Goal: Information Seeking & Learning: Learn about a topic

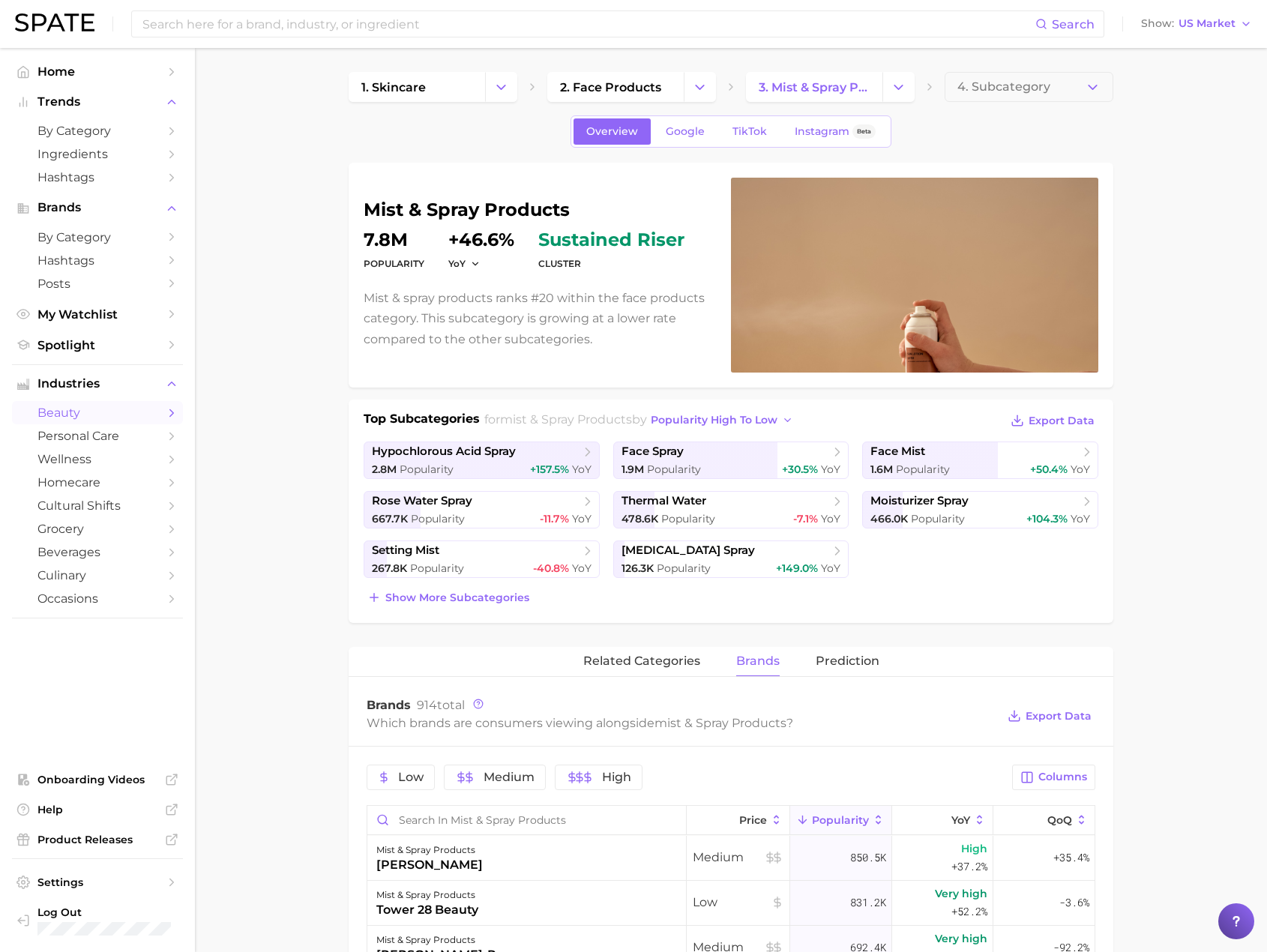
scroll to position [598, 0]
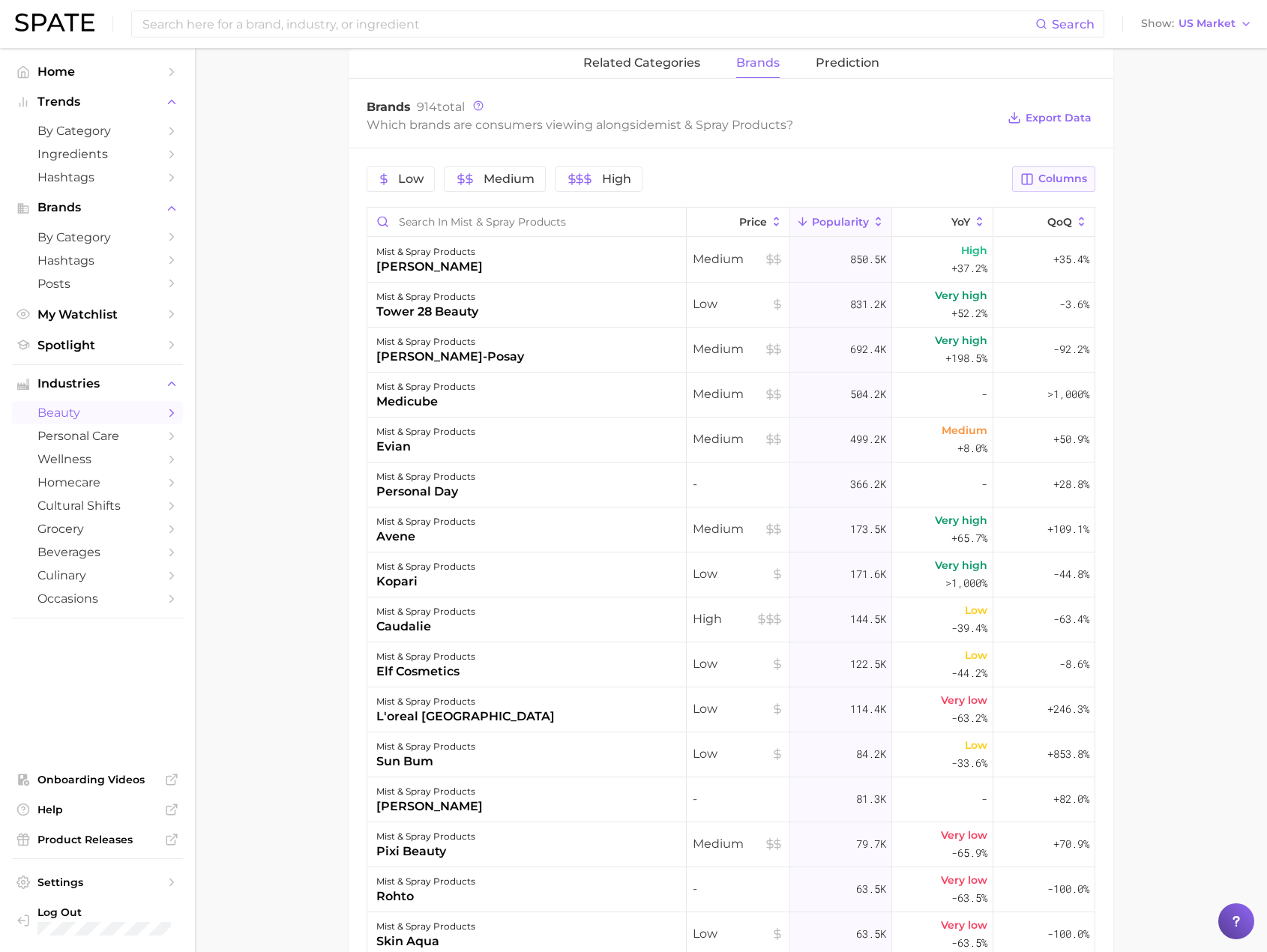
click at [1070, 178] on span "Columns" at bounding box center [1063, 178] width 49 height 13
click at [911, 328] on span "MoM" at bounding box center [901, 333] width 30 height 13
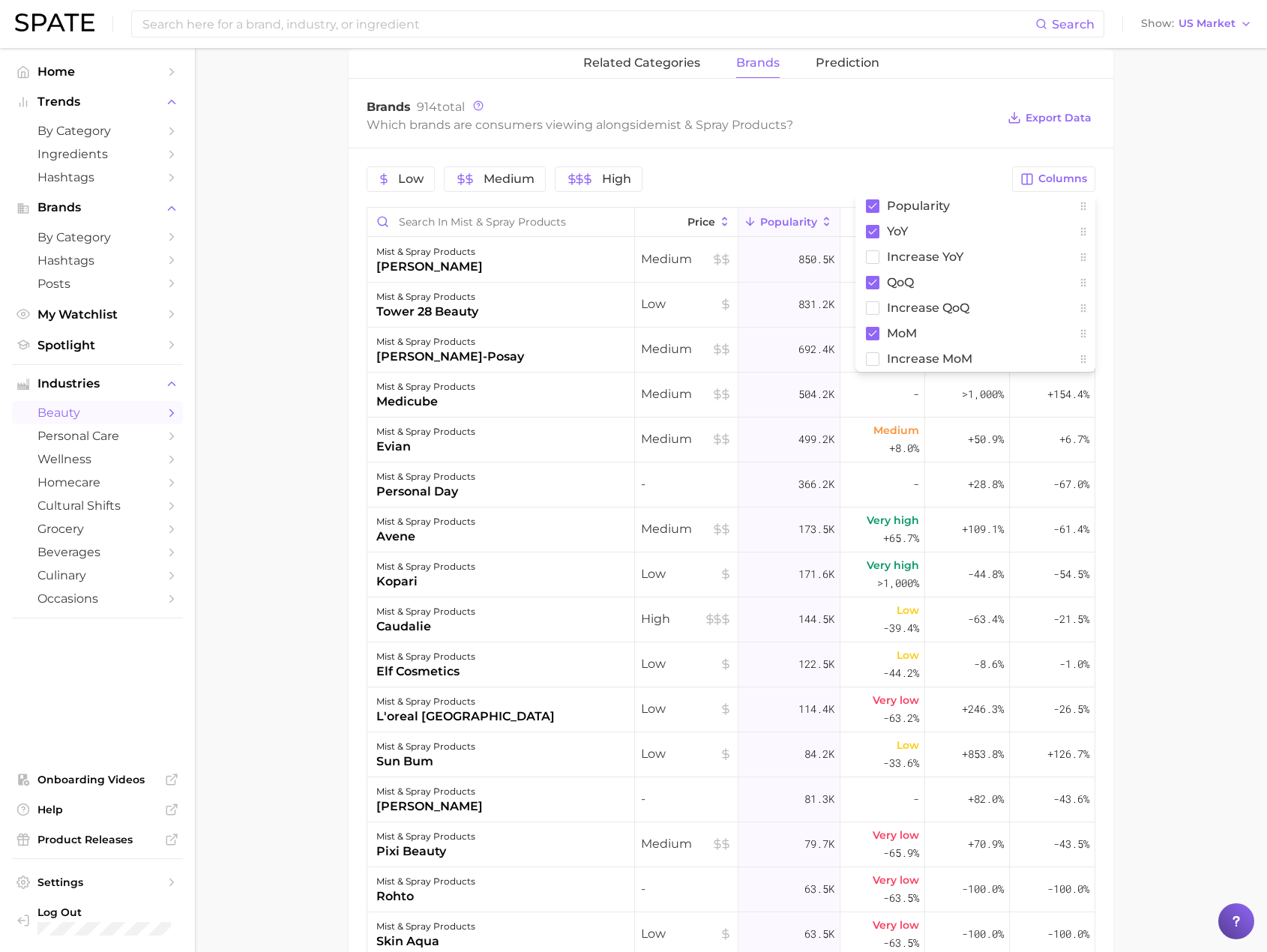
click at [1200, 712] on main "1. skincare 2. face products 3. mist & spray products 4. Subcategory Overview G…" at bounding box center [730, 350] width 1072 height 1802
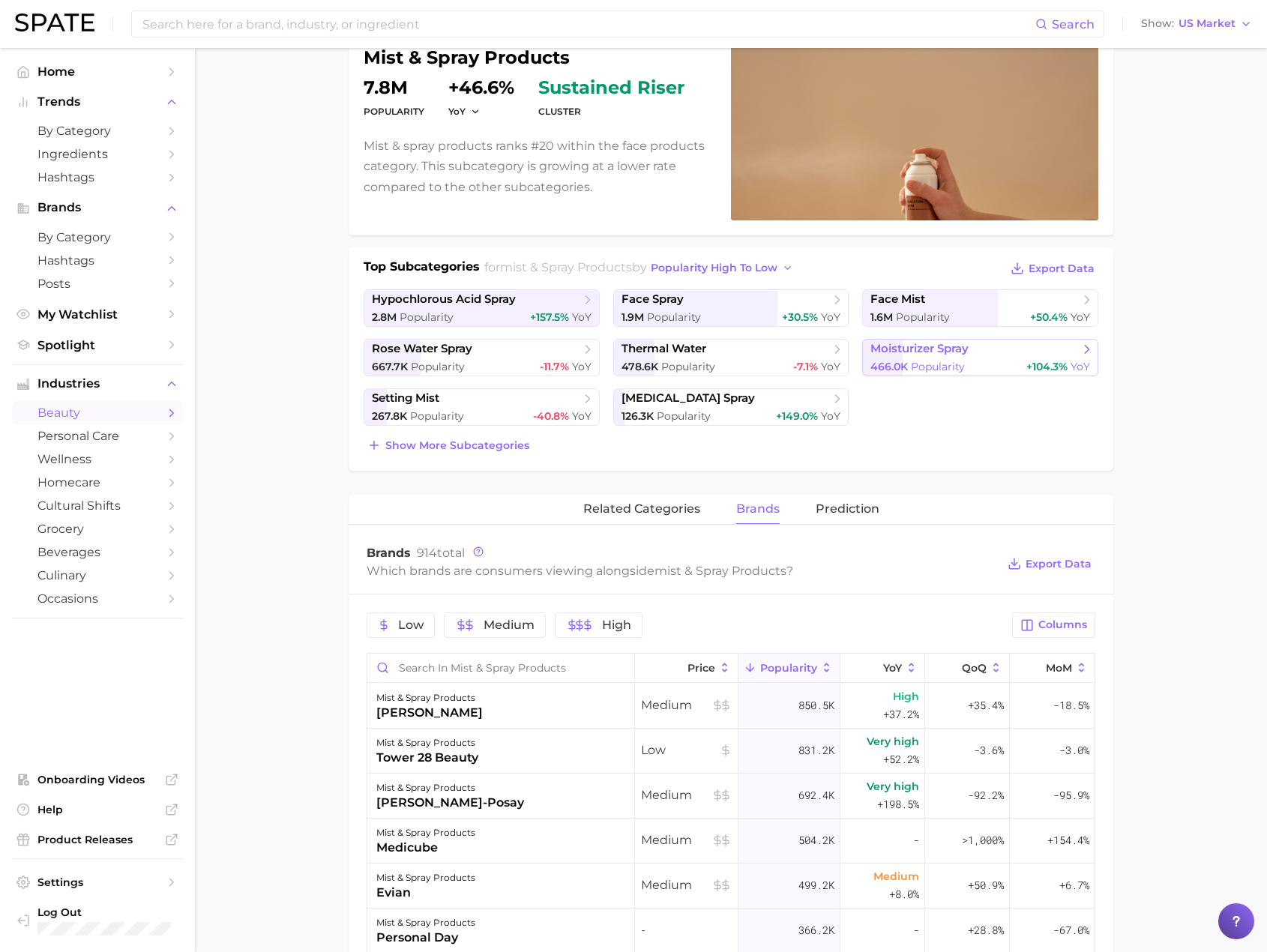
scroll to position [0, 0]
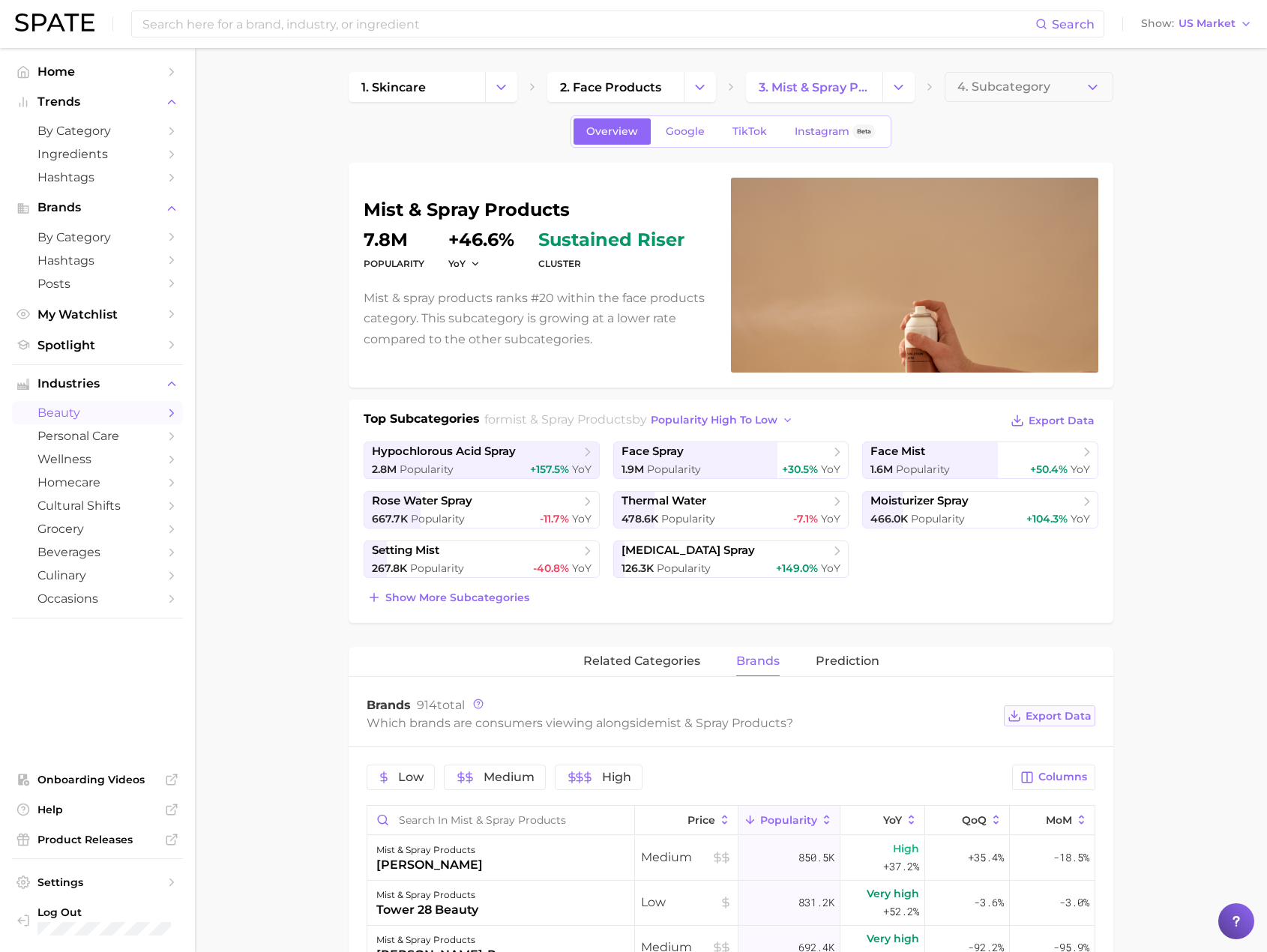
click at [1066, 716] on span "Export Data" at bounding box center [1058, 716] width 66 height 13
click at [175, 481] on icon "Sidebar" at bounding box center [171, 483] width 14 height 14
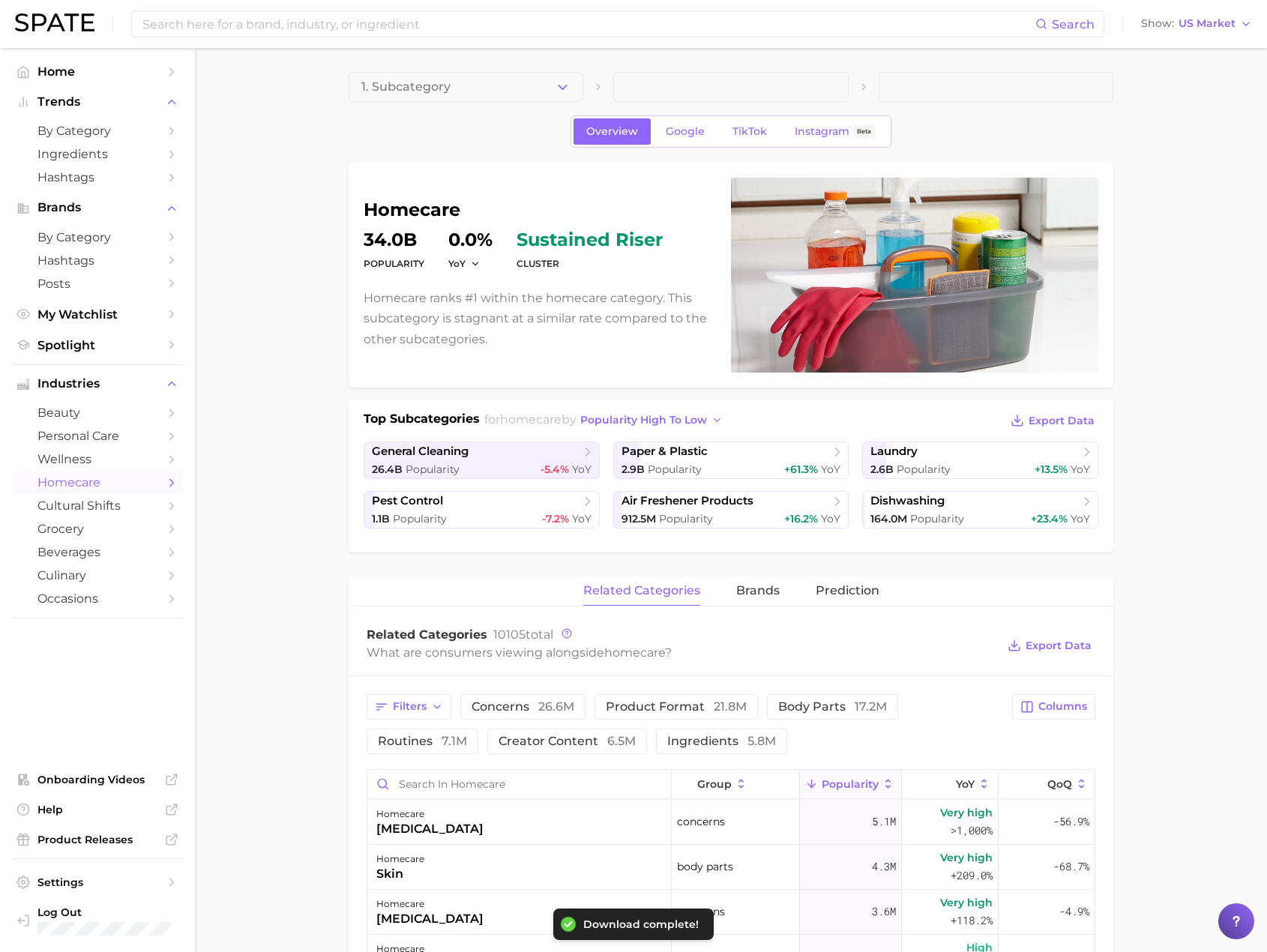
click at [297, 427] on main "1. Subcategory Overview Google TikTok Instagram Beta homecare Popularity 34.0b …" at bounding box center [730, 930] width 1072 height 1766
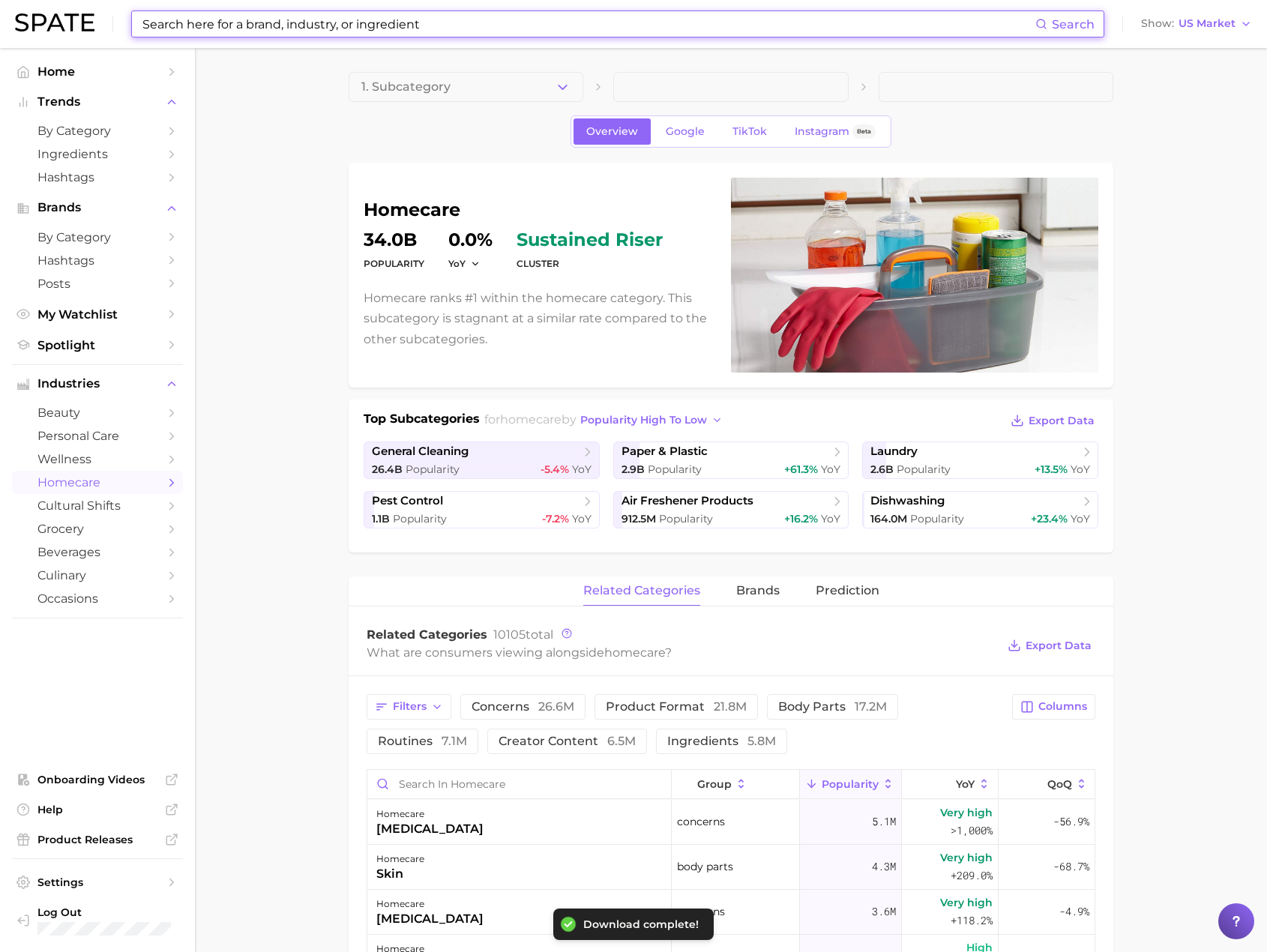
click at [523, 23] on input at bounding box center [587, 23] width 894 height 25
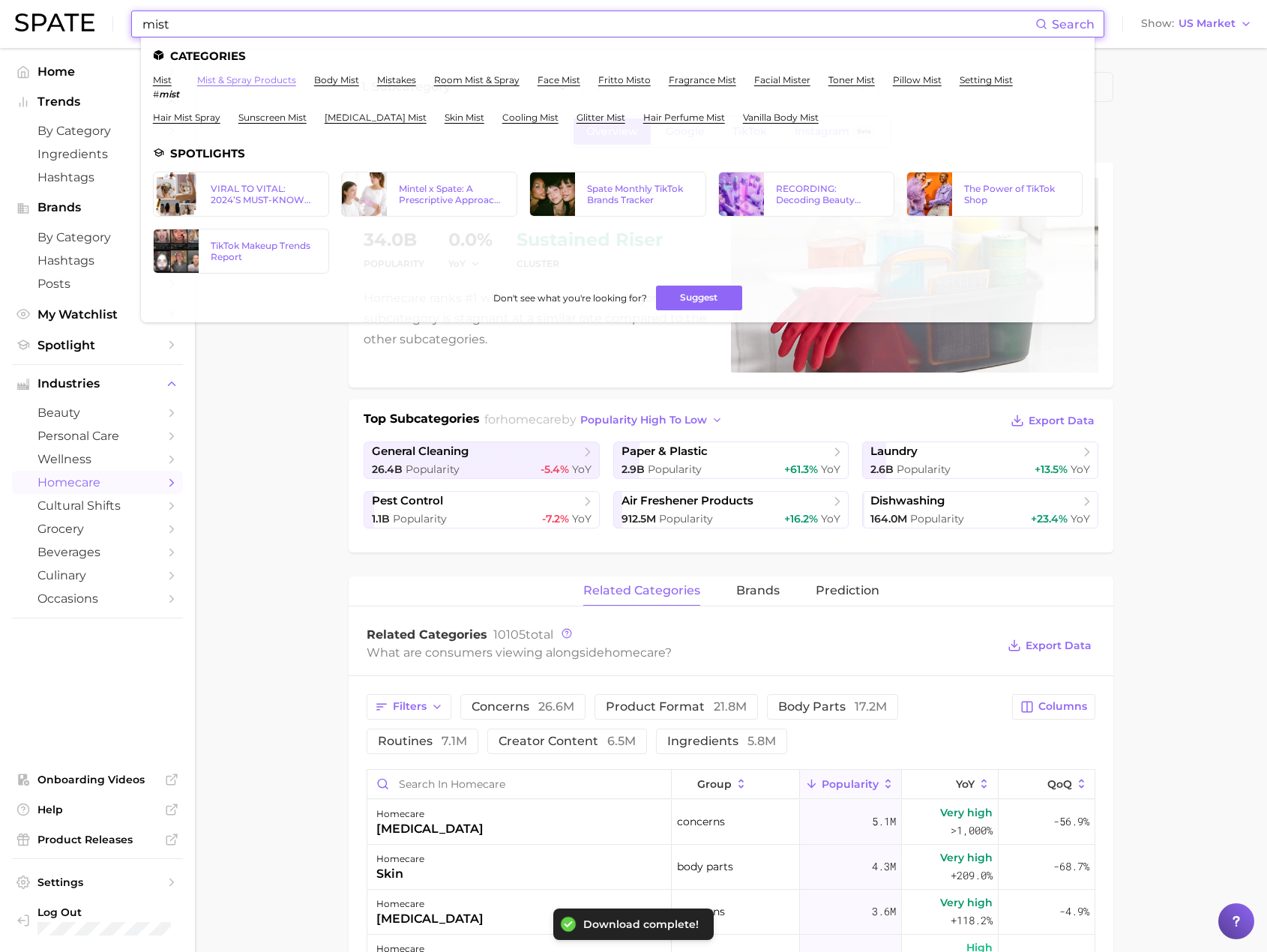
type input "mist"
click at [275, 77] on link "mist & spray products" at bounding box center [247, 79] width 99 height 11
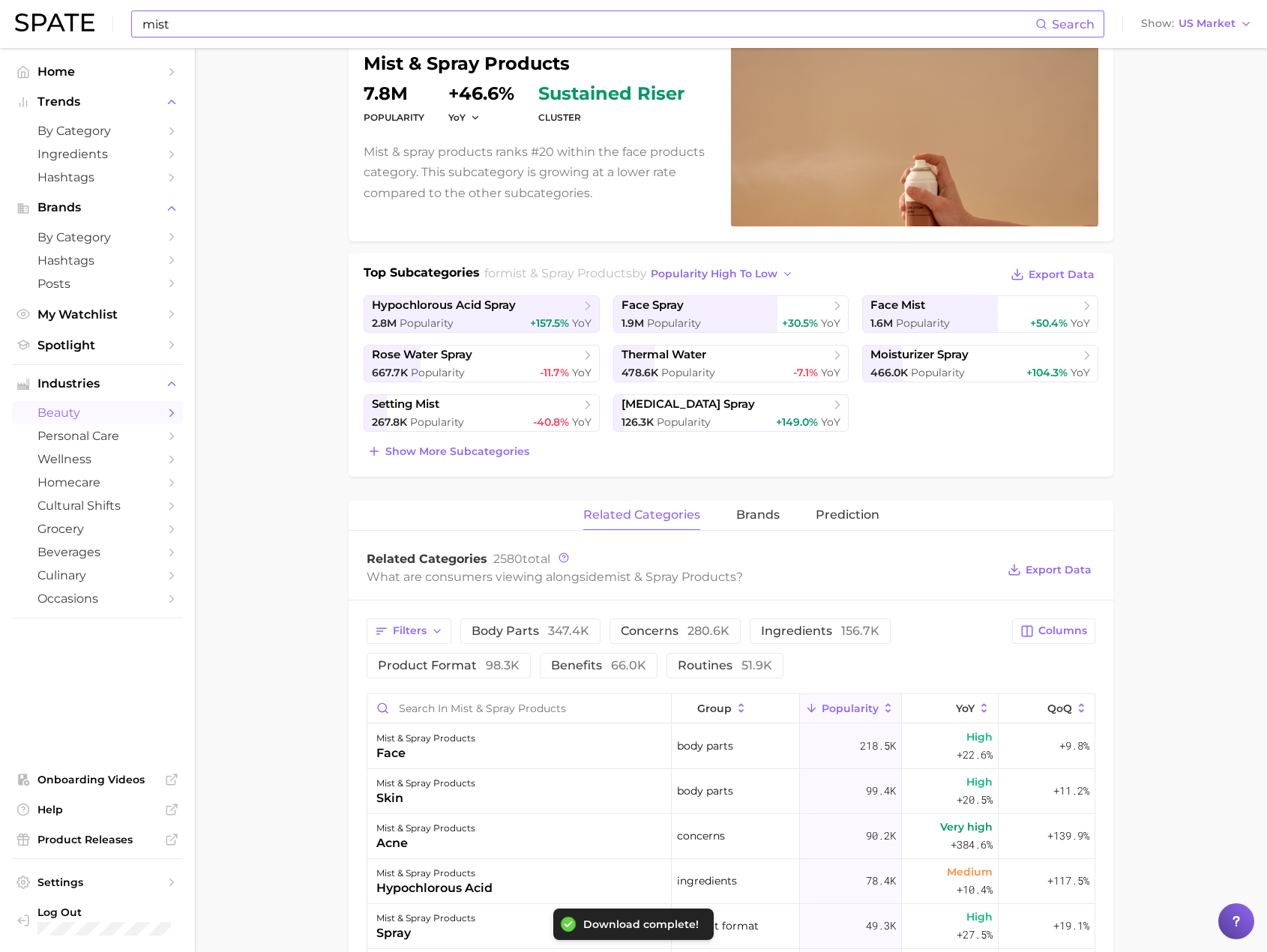
scroll to position [150, 0]
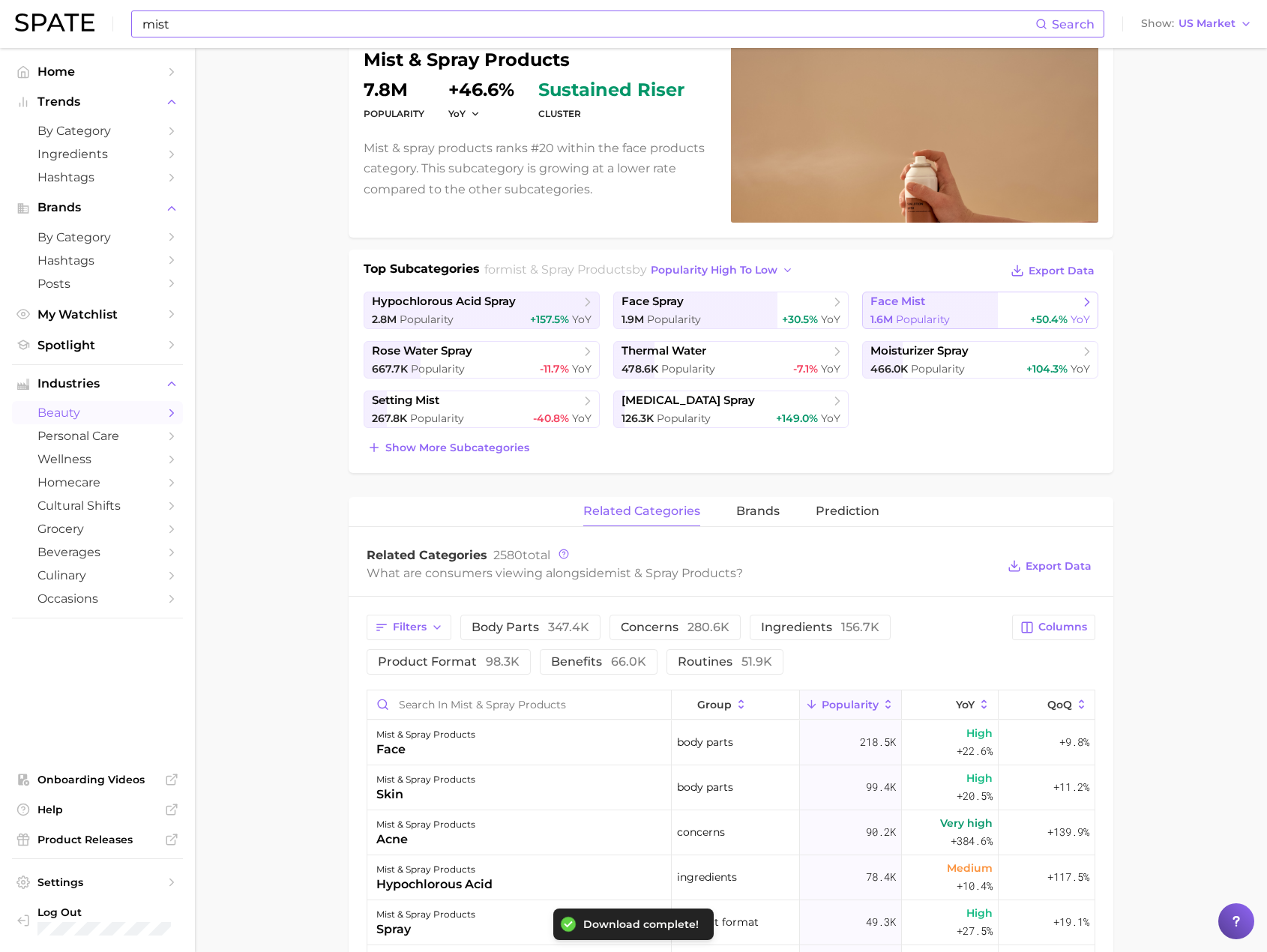
click at [936, 313] on span "Popularity" at bounding box center [923, 319] width 54 height 14
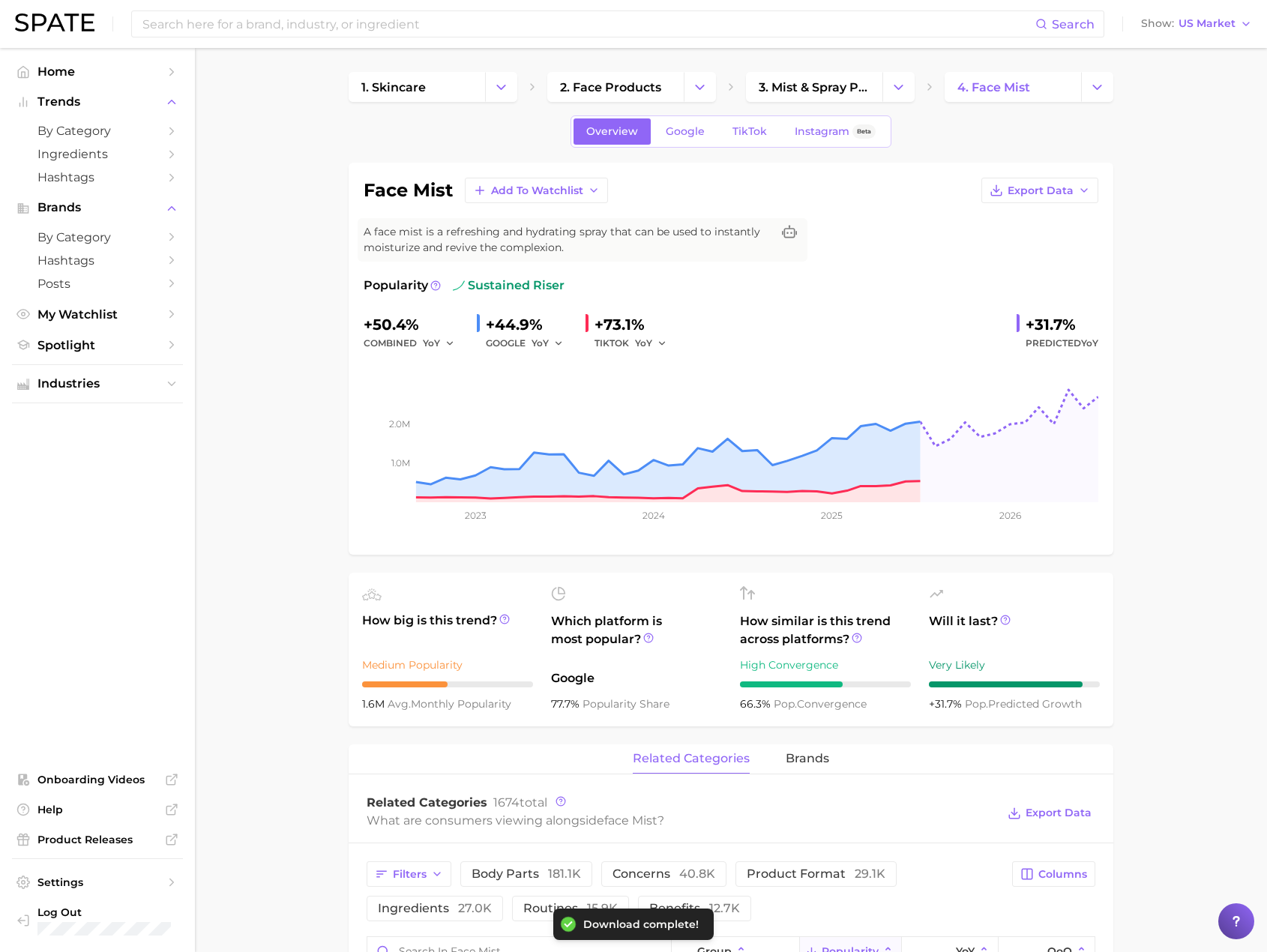
click at [837, 763] on div "related categories brands" at bounding box center [730, 759] width 765 height 30
click at [811, 761] on span "brands" at bounding box center [807, 758] width 43 height 14
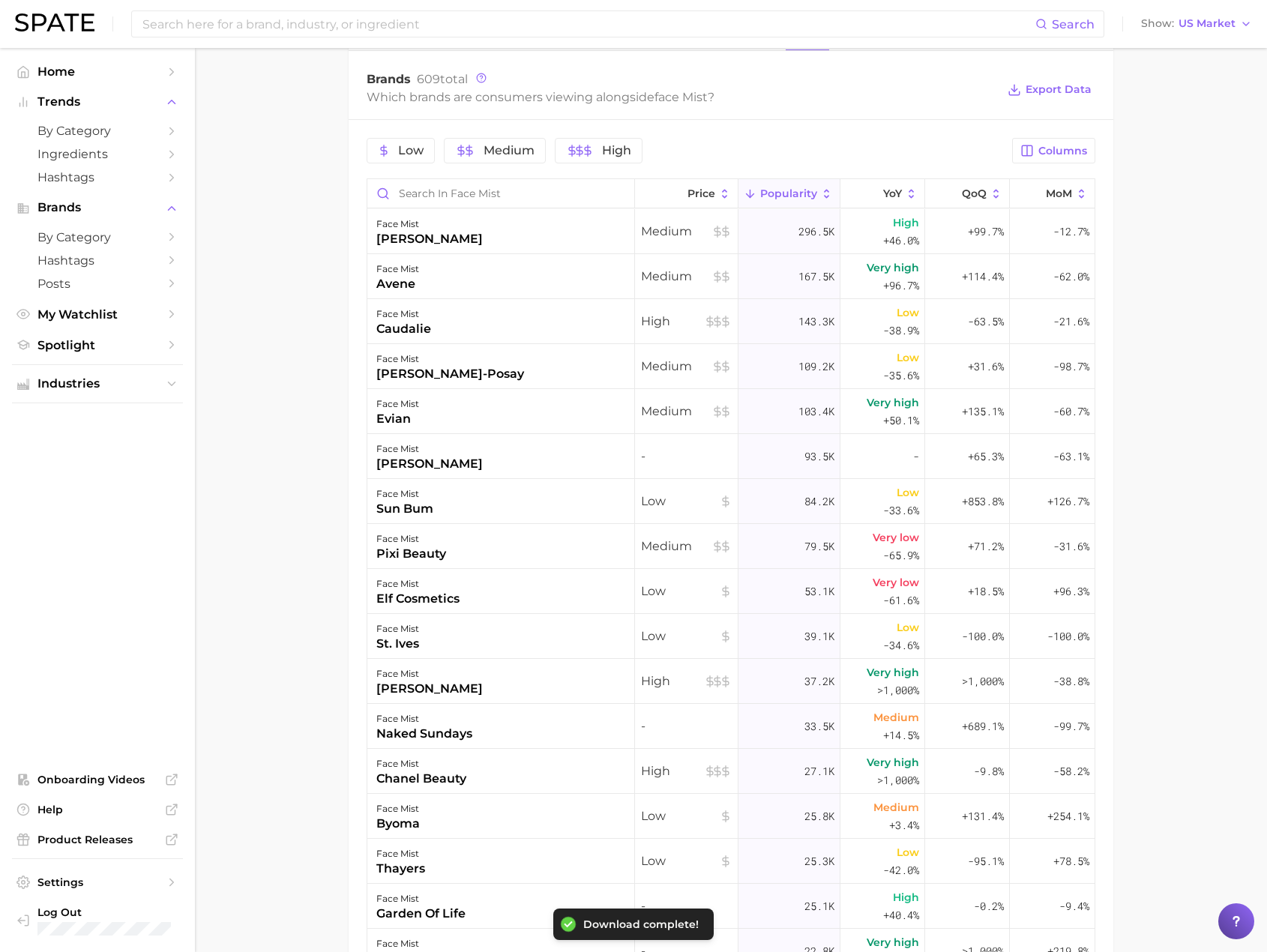
scroll to position [749, 0]
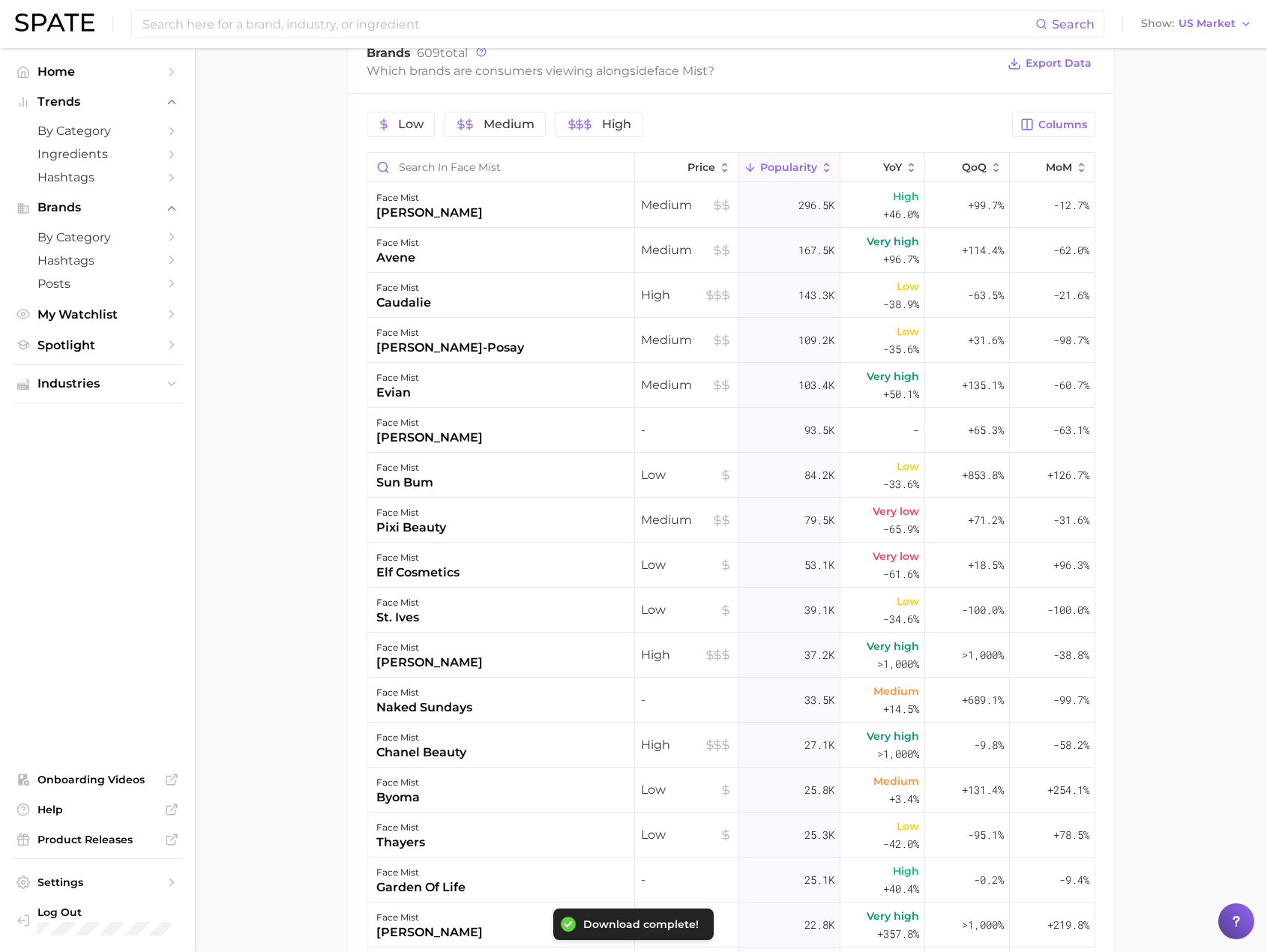
click at [206, 430] on main "1. skincare 2. face products 3. mist & spray products 4. face mist Overview Goo…" at bounding box center [730, 248] width 1072 height 1899
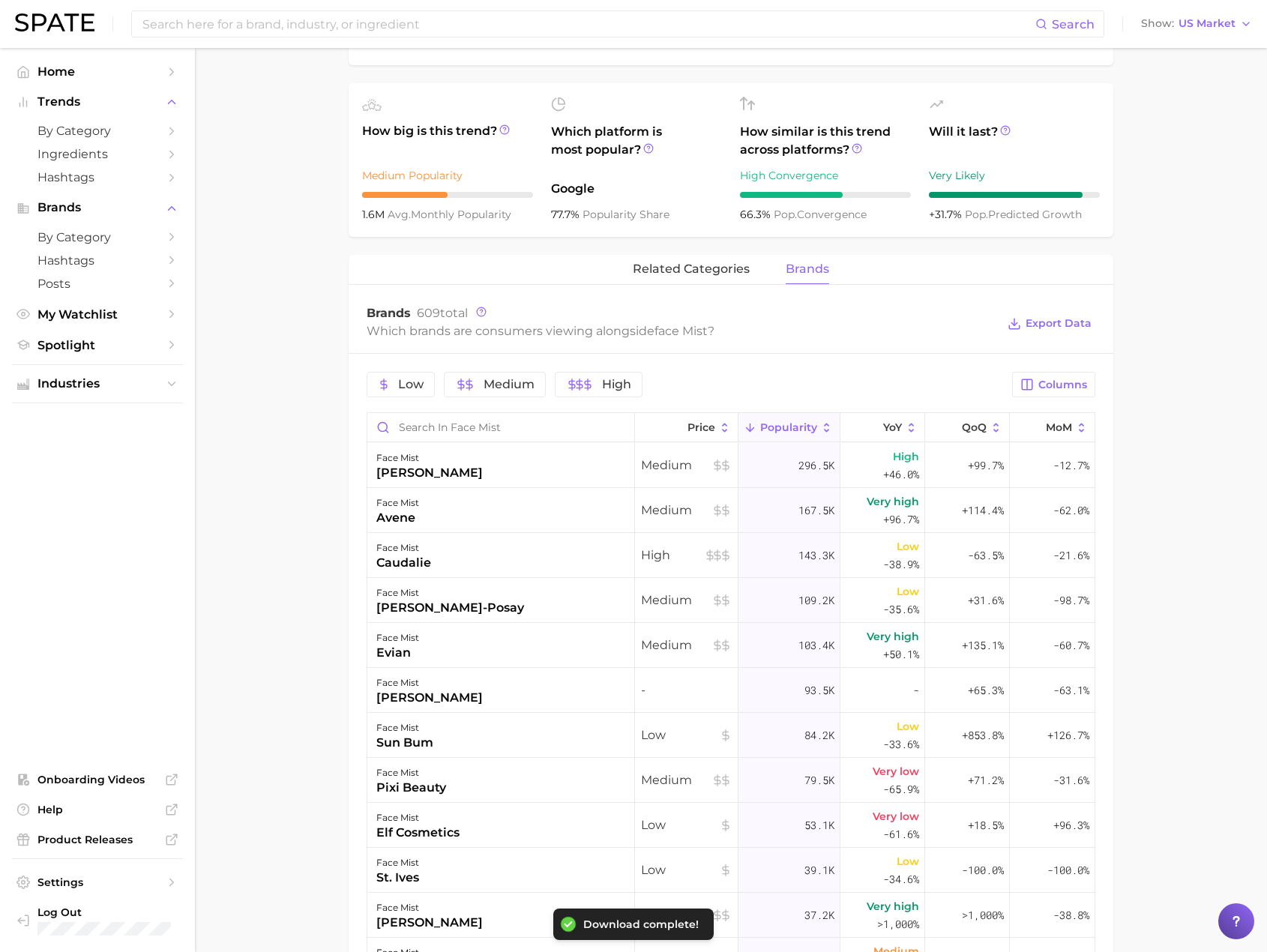
scroll to position [525, 0]
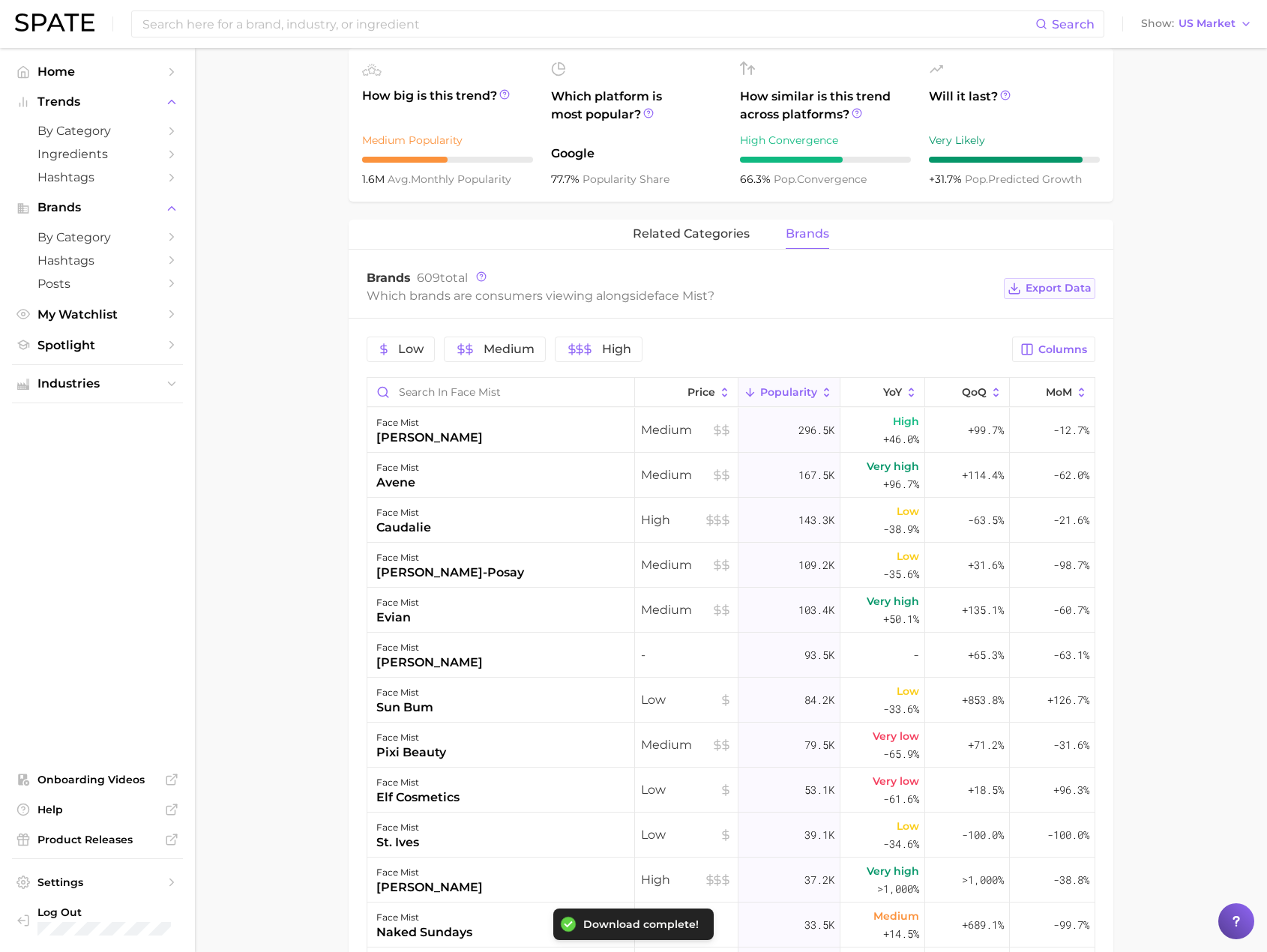
click at [1056, 286] on span "Export Data" at bounding box center [1058, 288] width 66 height 13
click at [324, 658] on main "1. skincare 2. face products 3. mist & spray products 4. face mist Overview Goo…" at bounding box center [730, 473] width 1072 height 1899
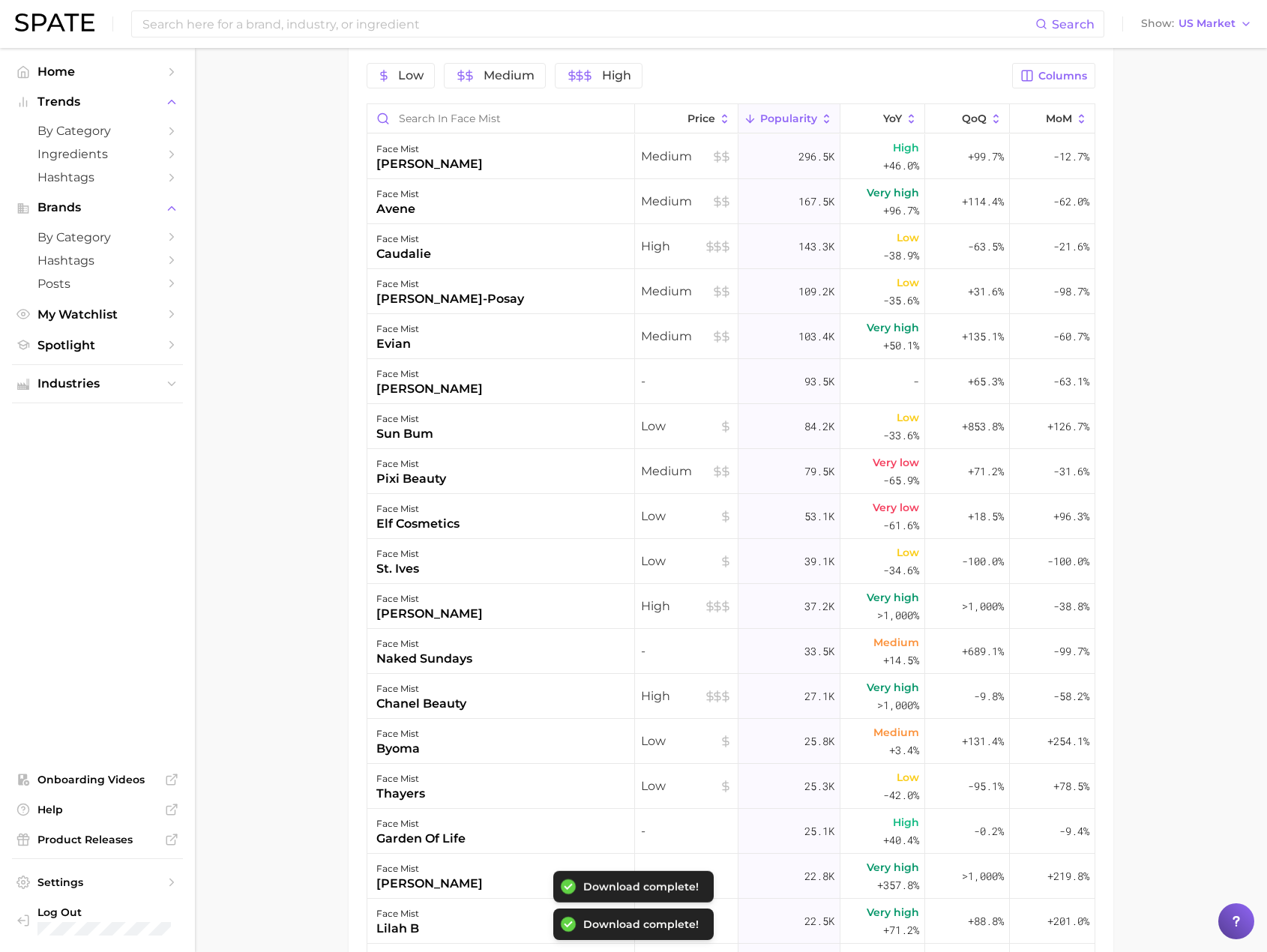
scroll to position [825, 0]
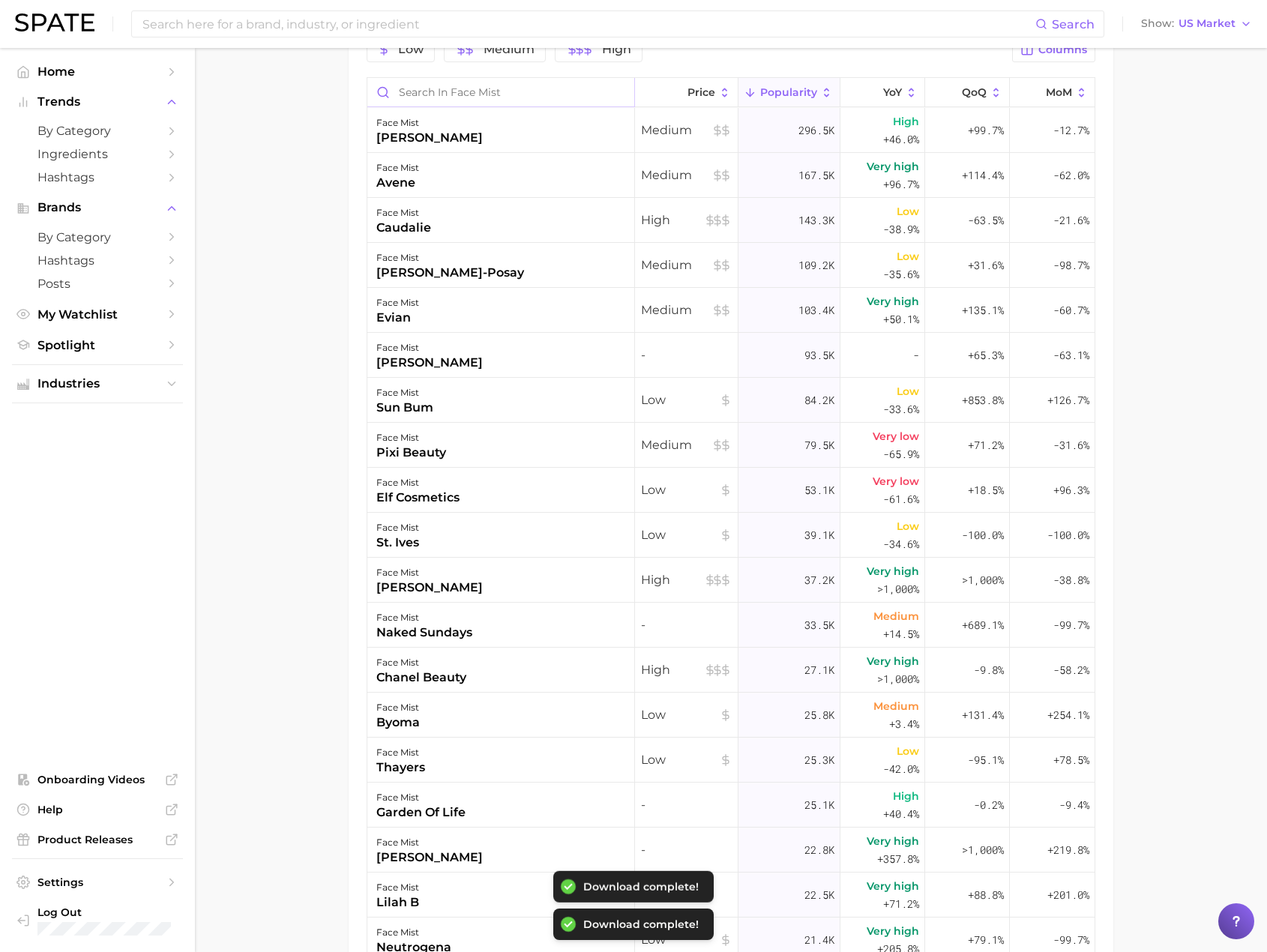
click at [548, 85] on input "Search in face mist" at bounding box center [501, 93] width 267 height 29
type input "l"
type input "lane"
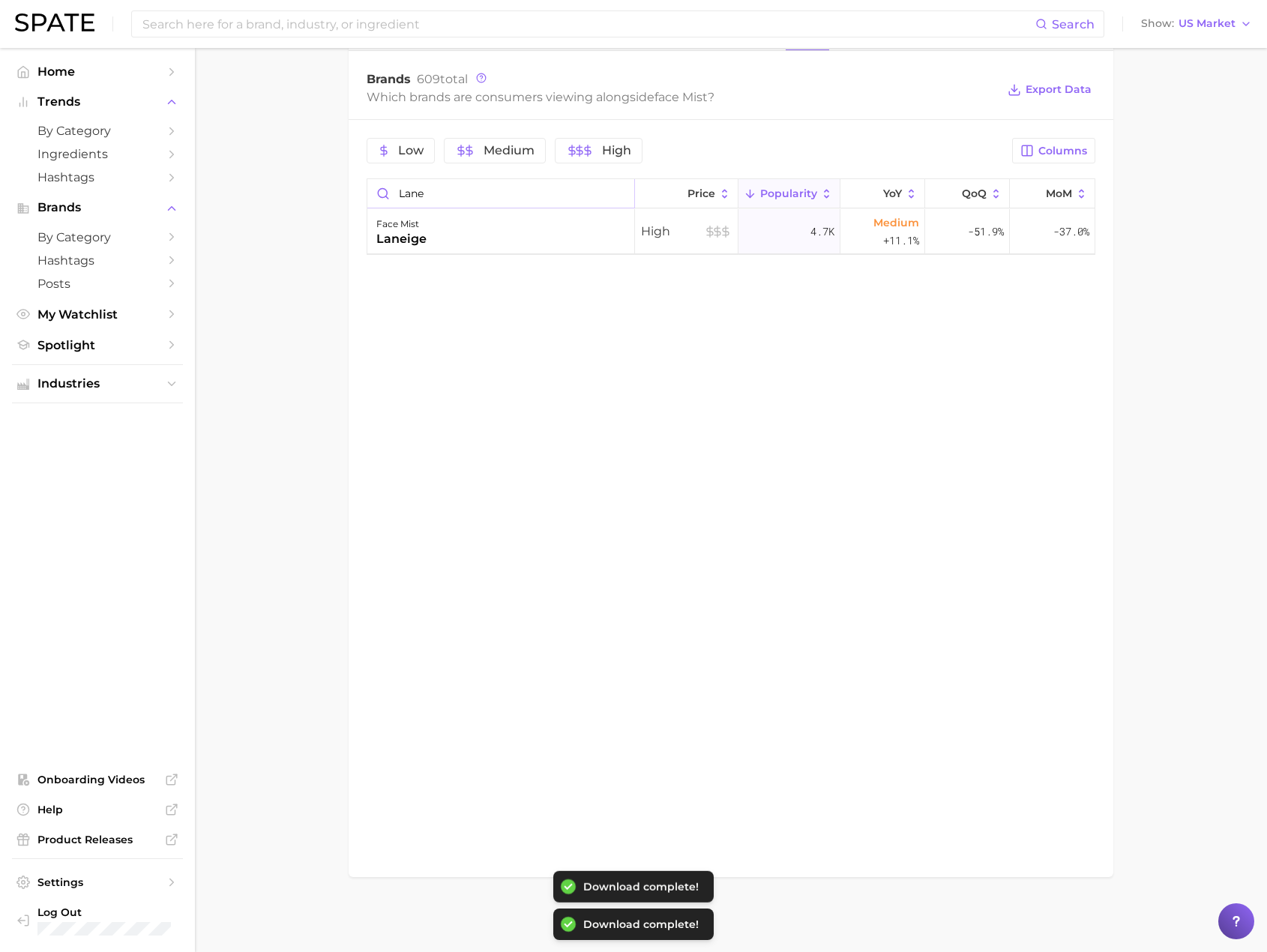
scroll to position [723, 0]
drag, startPoint x: 455, startPoint y: 191, endPoint x: 348, endPoint y: 189, distance: 107.0
click at [348, 189] on main "1. skincare 2. face products 3. mist & spray products 4. face mist Overview Goo…" at bounding box center [730, 138] width 1072 height 1627
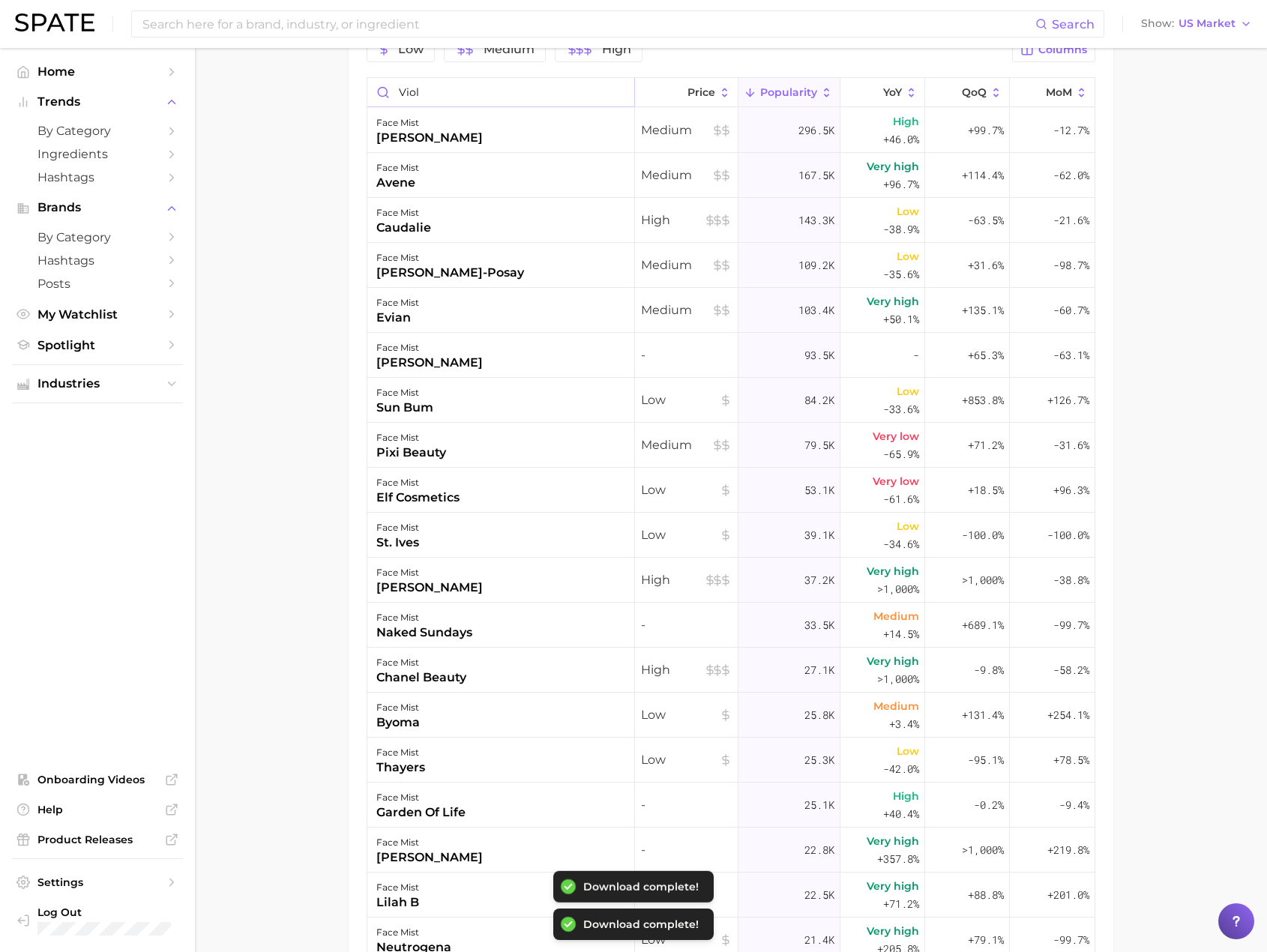
type input "viole"
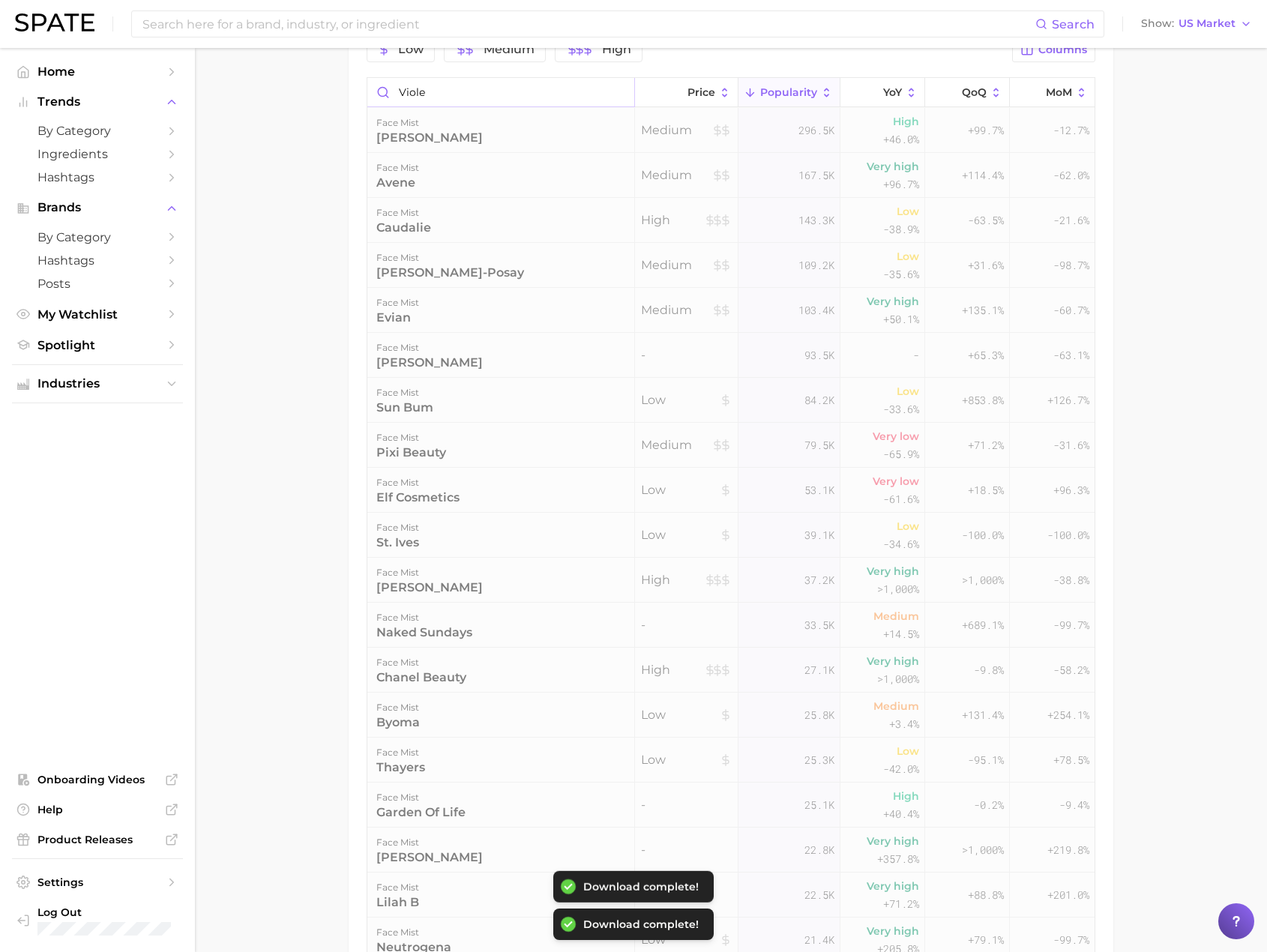
scroll to position [723, 0]
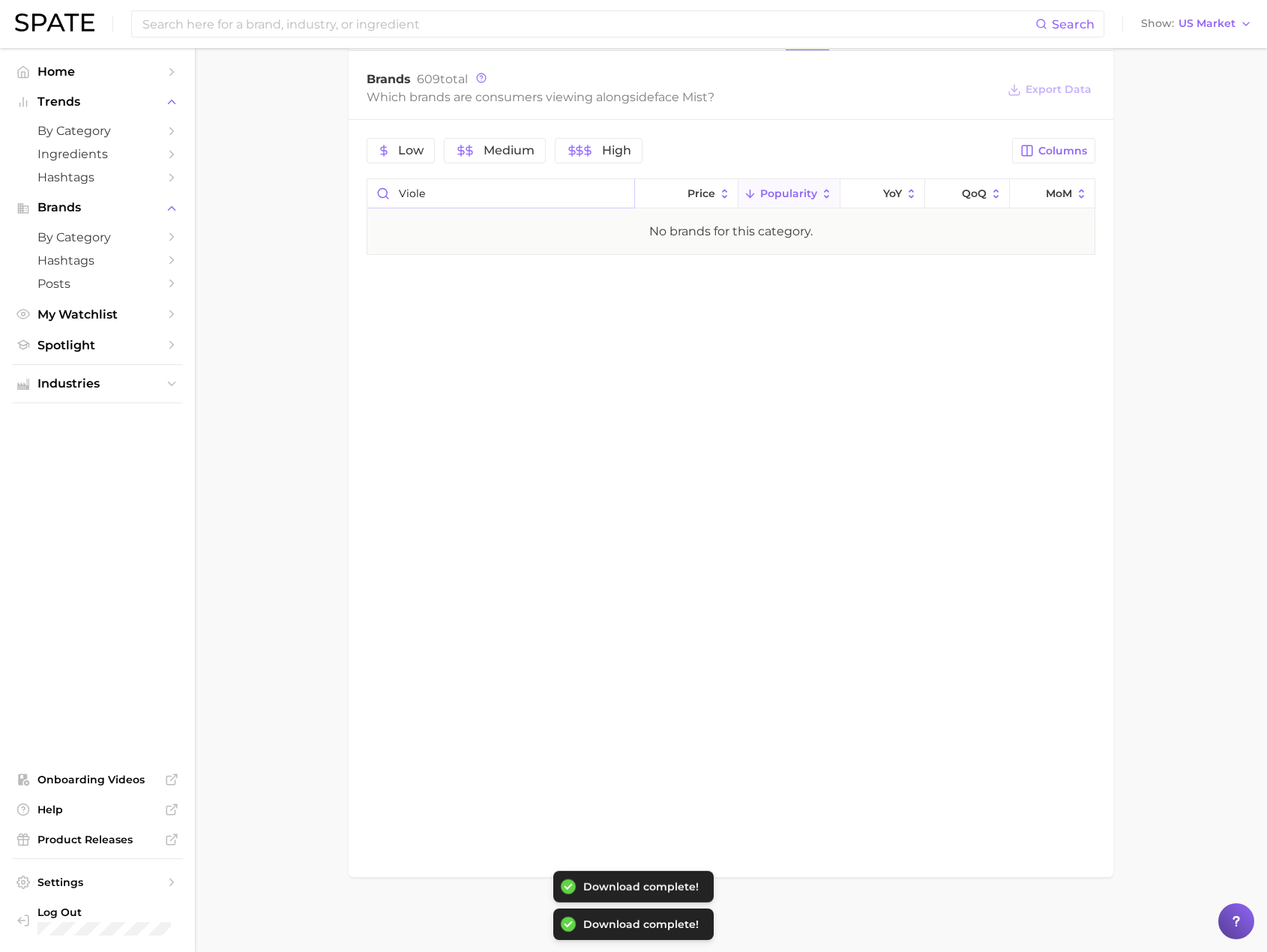
click at [619, 195] on input "viole" at bounding box center [501, 194] width 267 height 29
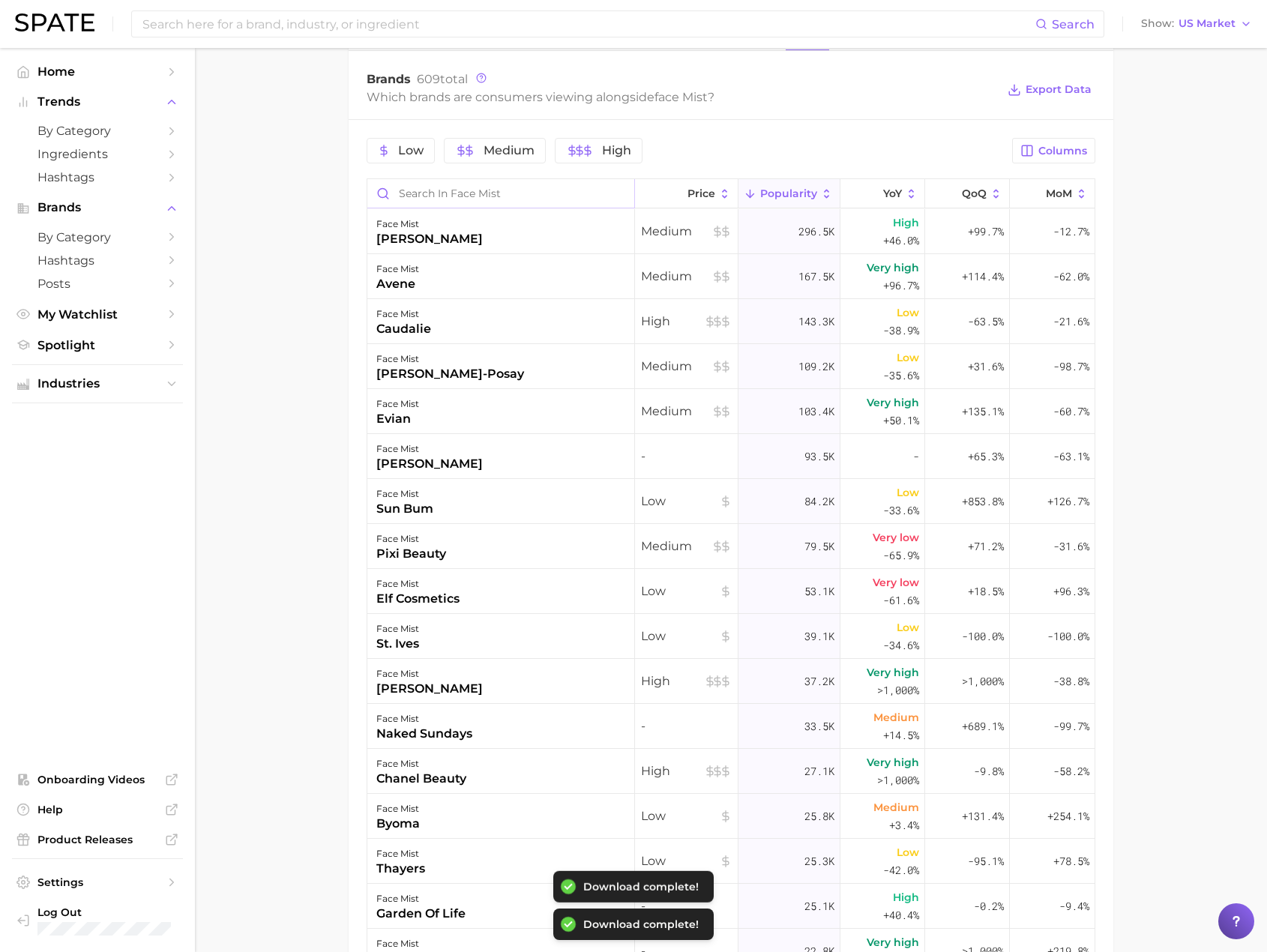
scroll to position [825, 0]
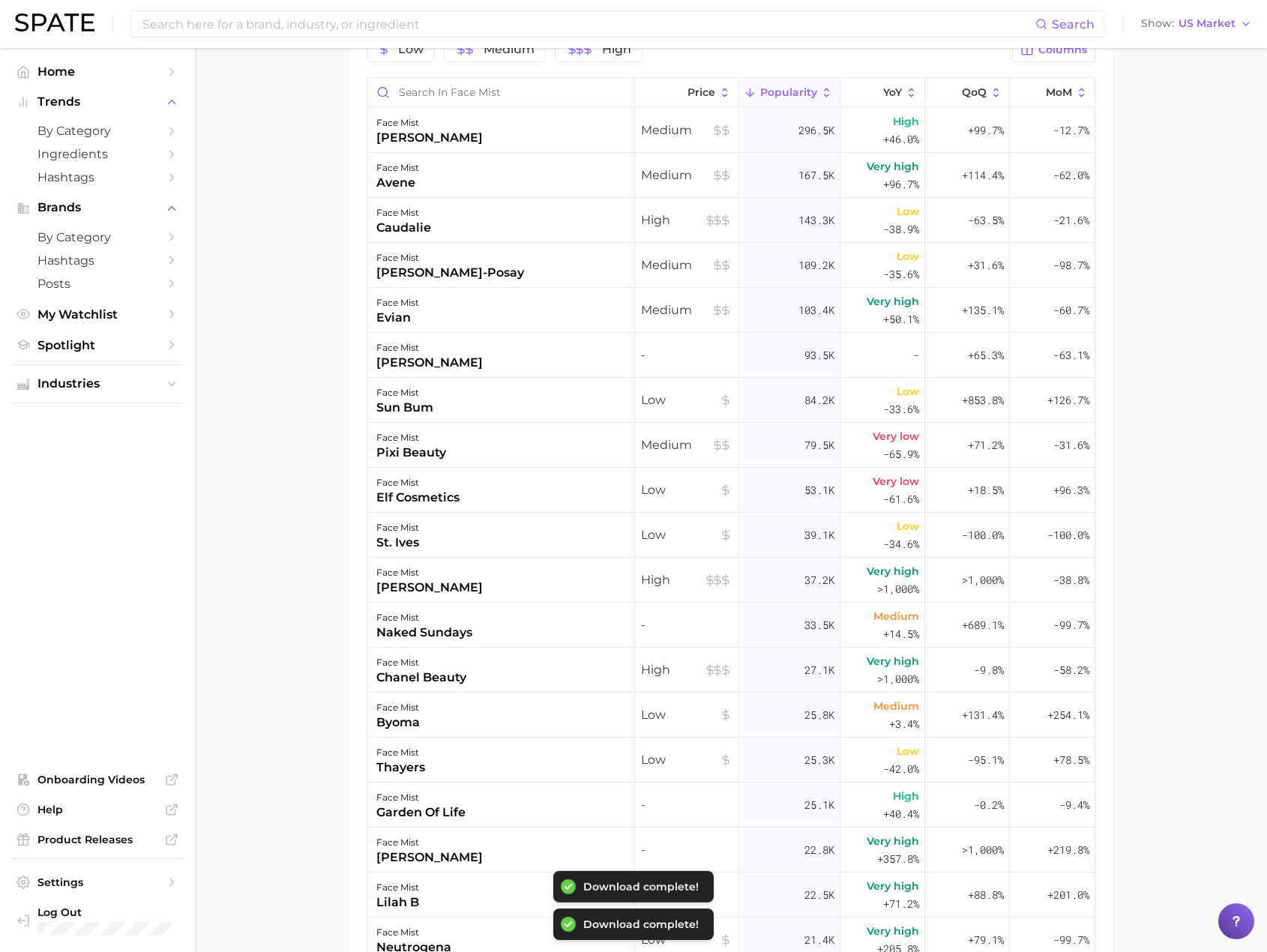
drag, startPoint x: 1172, startPoint y: 583, endPoint x: 1181, endPoint y: 581, distance: 9.2
click at [1173, 583] on main "1. skincare 2. face products 3. mist & spray products 4. face mist Overview Goo…" at bounding box center [730, 173] width 1072 height 1899
click at [342, 232] on main "1. skincare 2. face products 3. mist & spray products 4. face mist Overview Goo…" at bounding box center [730, 173] width 1072 height 1899
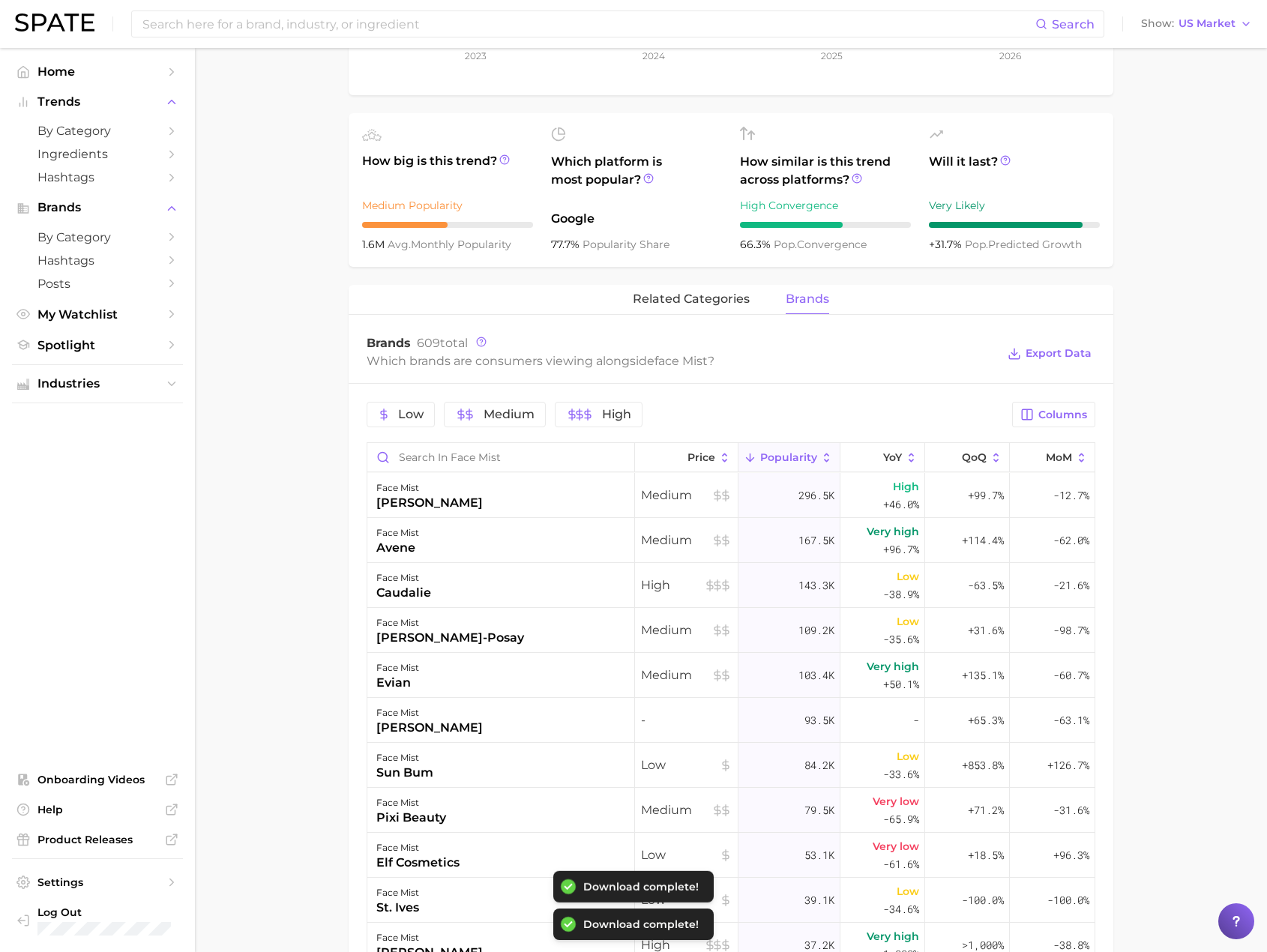
scroll to position [449, 0]
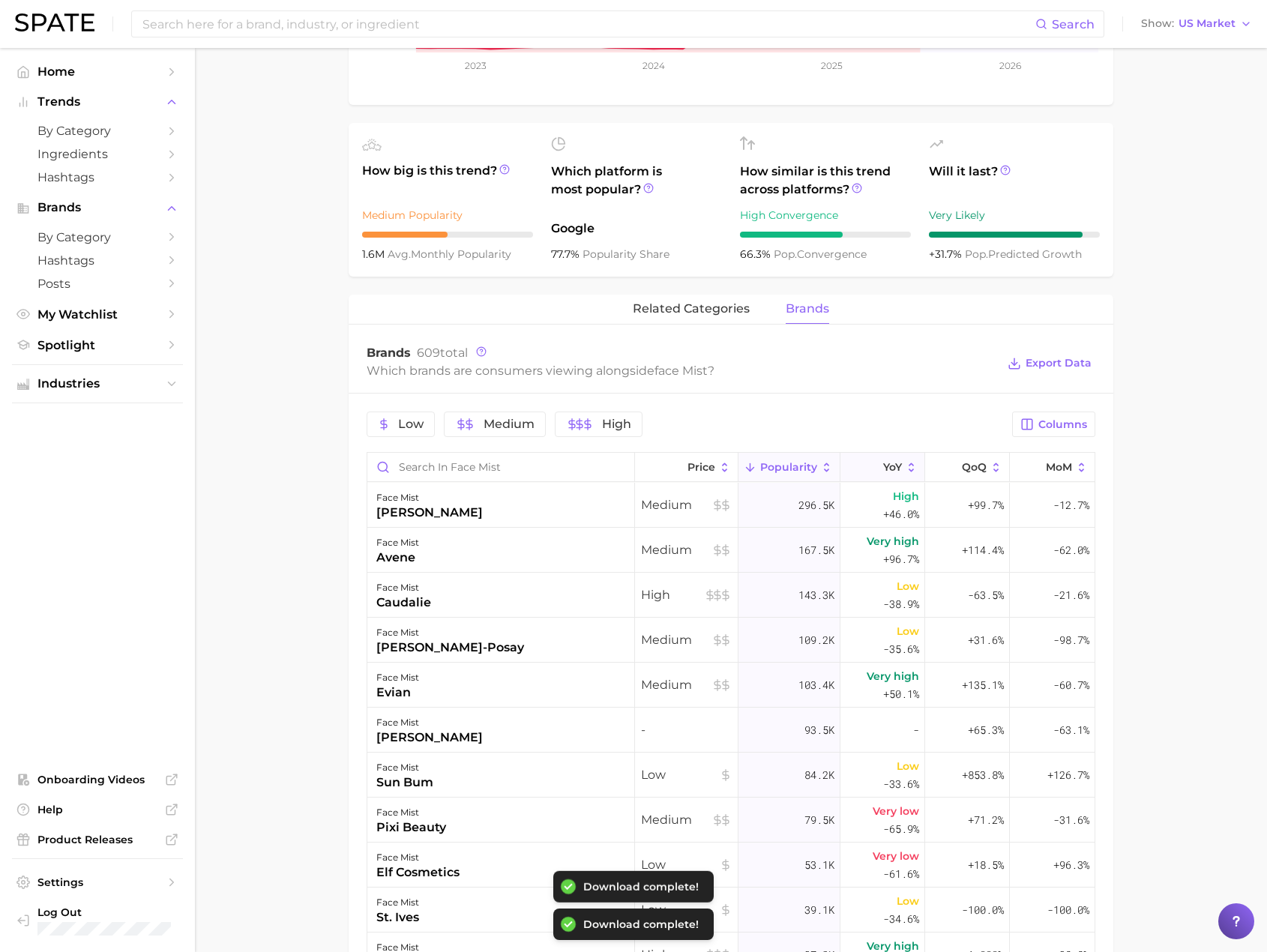
click at [882, 462] on span "YoY" at bounding box center [891, 467] width 19 height 12
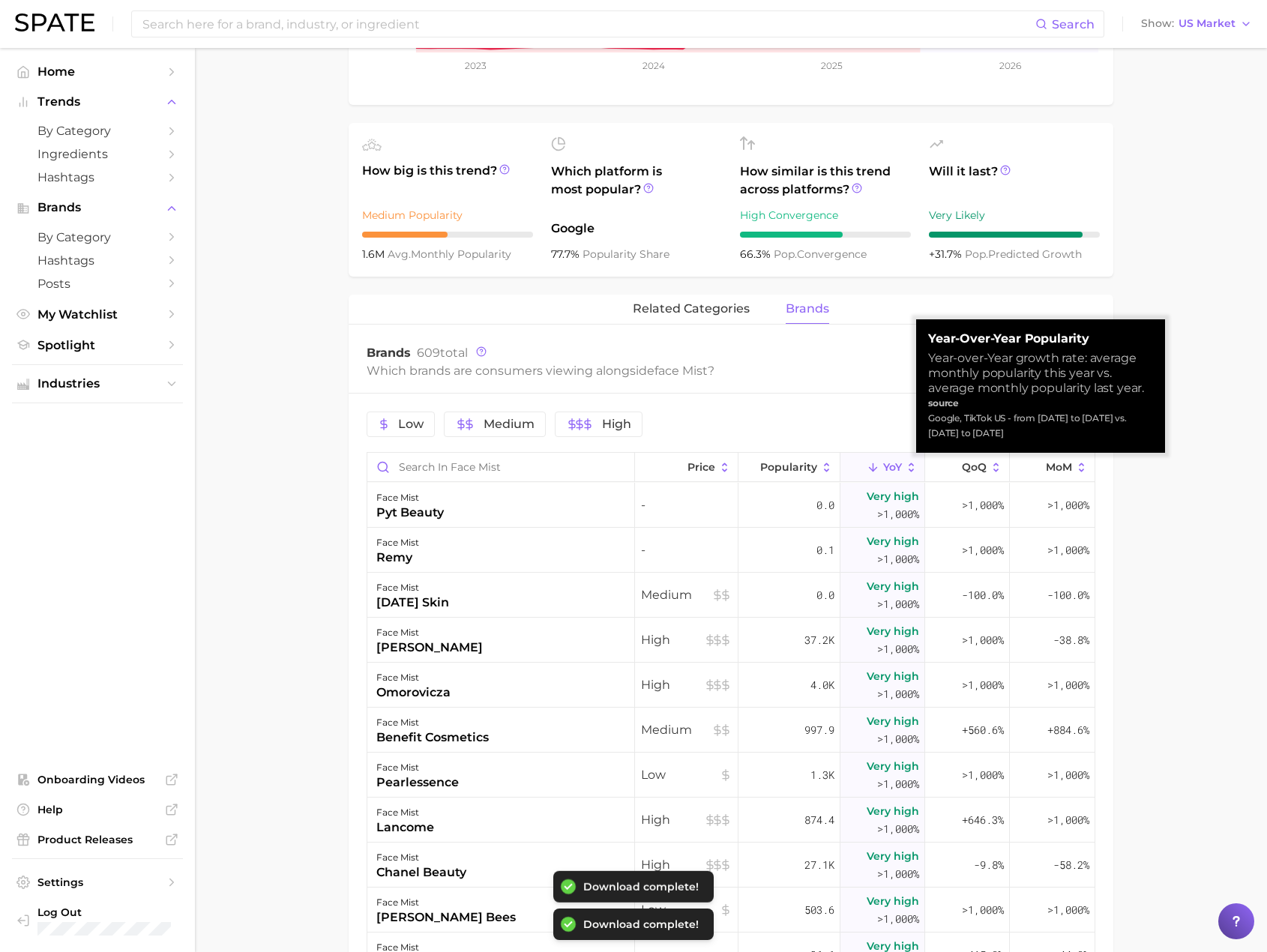
click at [882, 462] on span "YoY" at bounding box center [891, 467] width 19 height 12
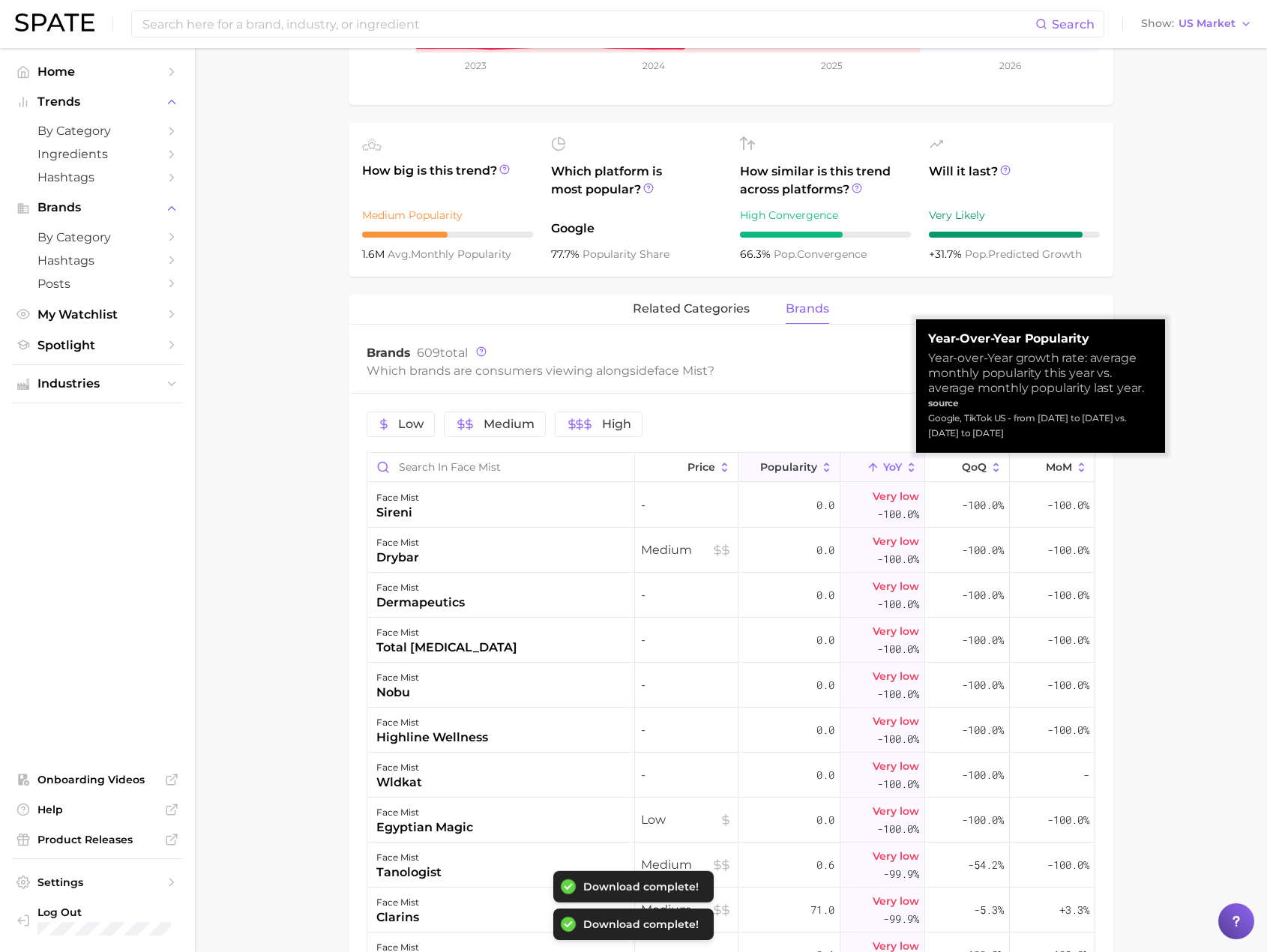
click at [780, 461] on span "Popularity" at bounding box center [788, 467] width 57 height 12
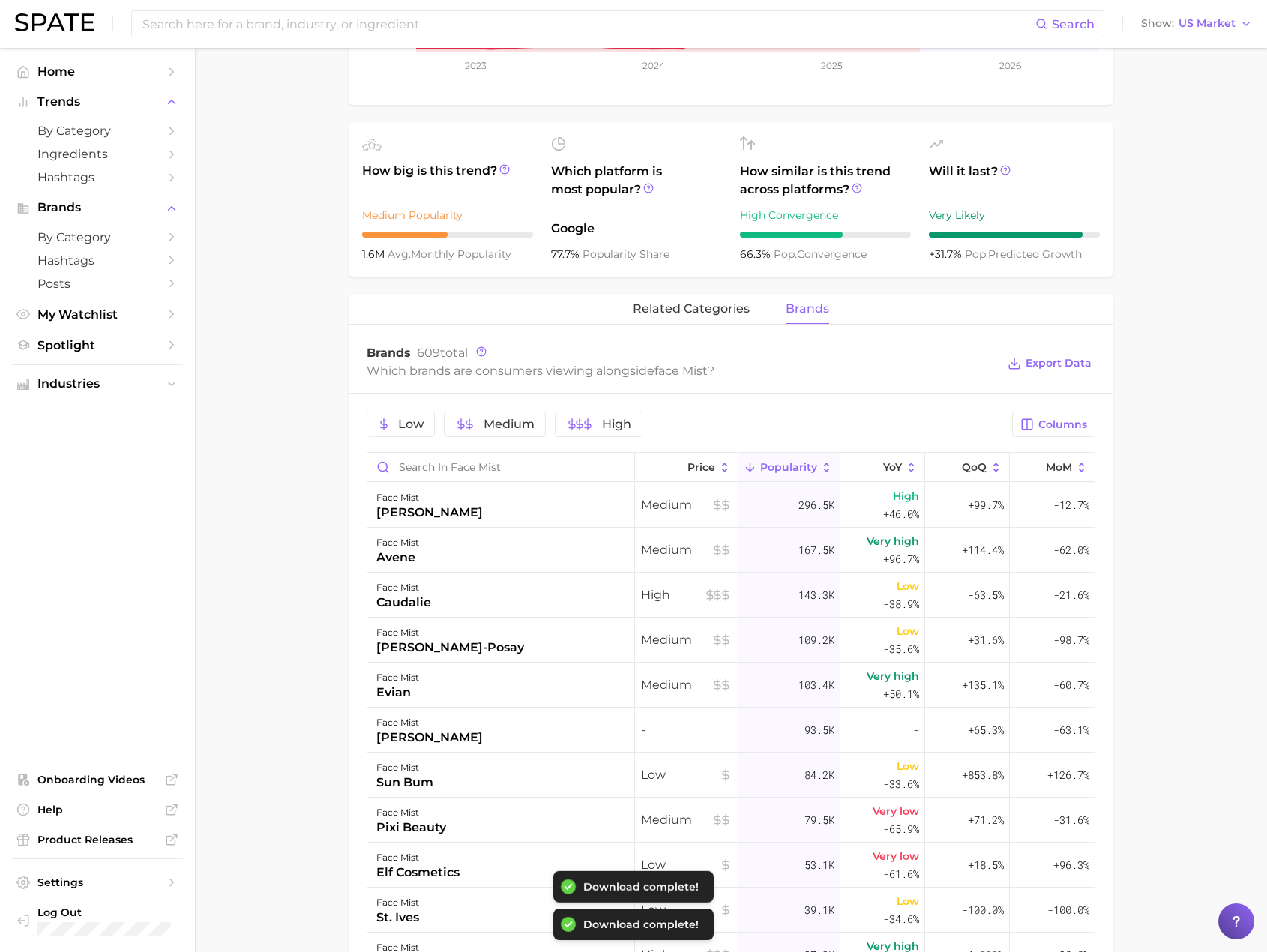
click at [1172, 498] on main "1. skincare 2. face products 3. mist & spray products 4. face mist Overview Goo…" at bounding box center [730, 548] width 1072 height 1899
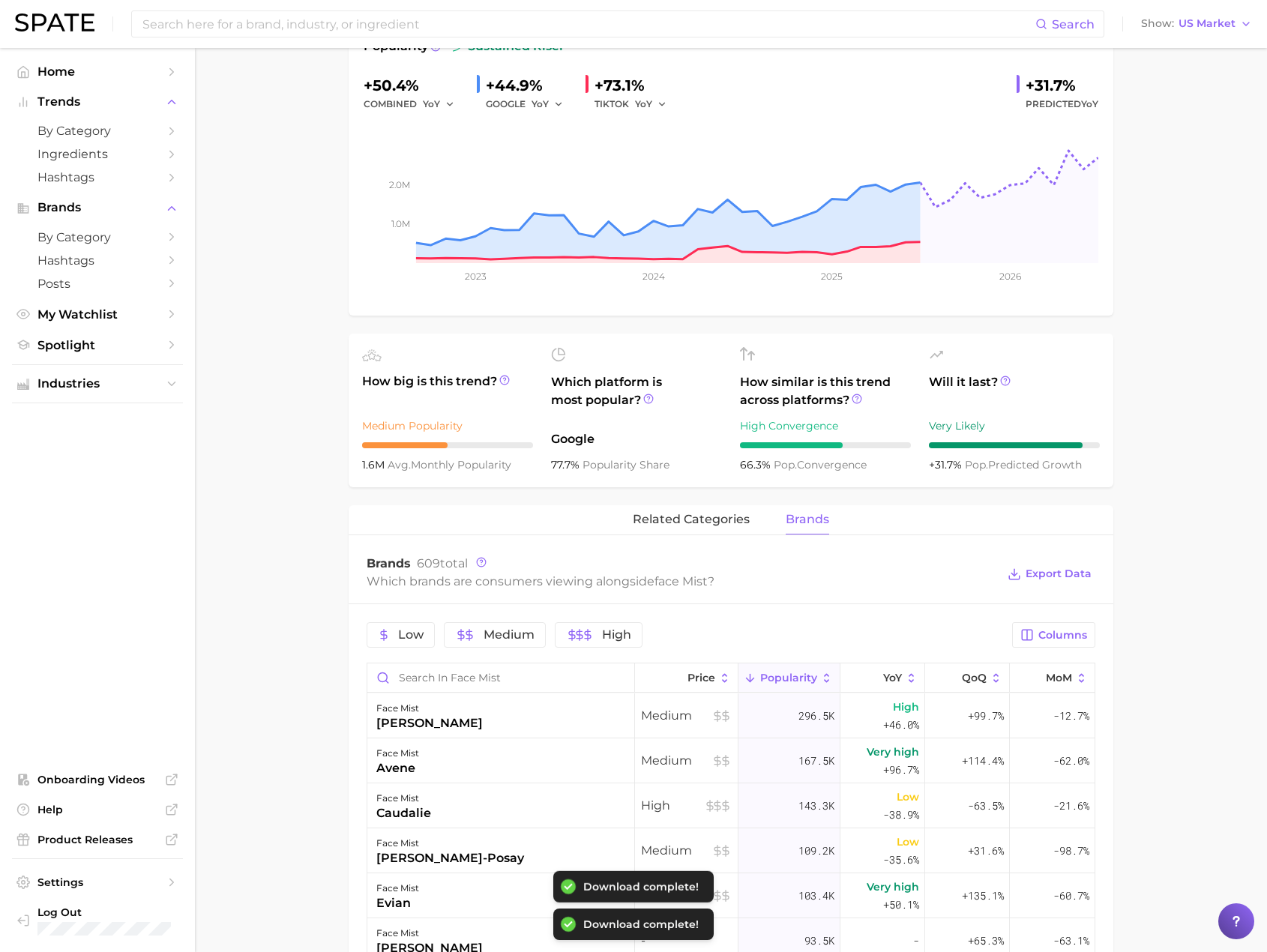
scroll to position [225, 0]
